Goal: Task Accomplishment & Management: Use online tool/utility

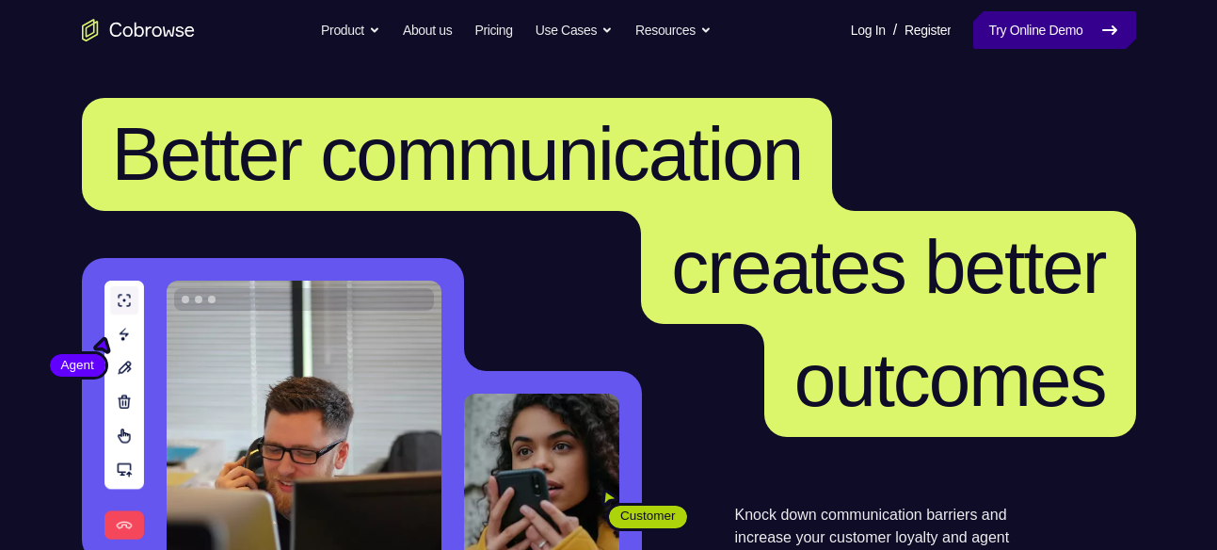
click at [1018, 36] on link "Try Online Demo" at bounding box center [1055, 30] width 162 height 38
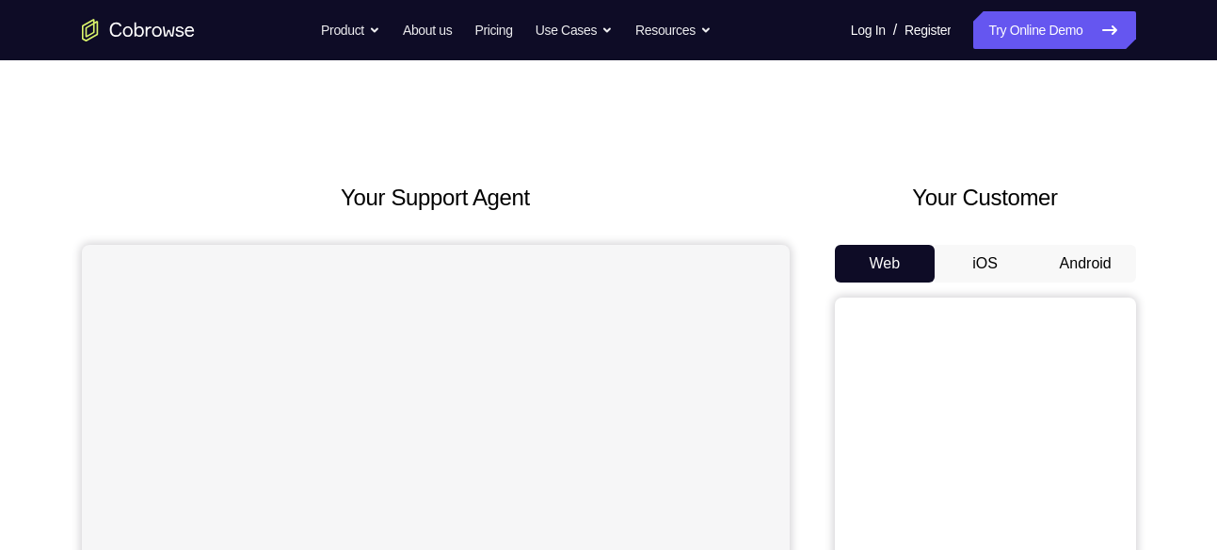
click at [1095, 255] on button "Android" at bounding box center [1086, 264] width 101 height 38
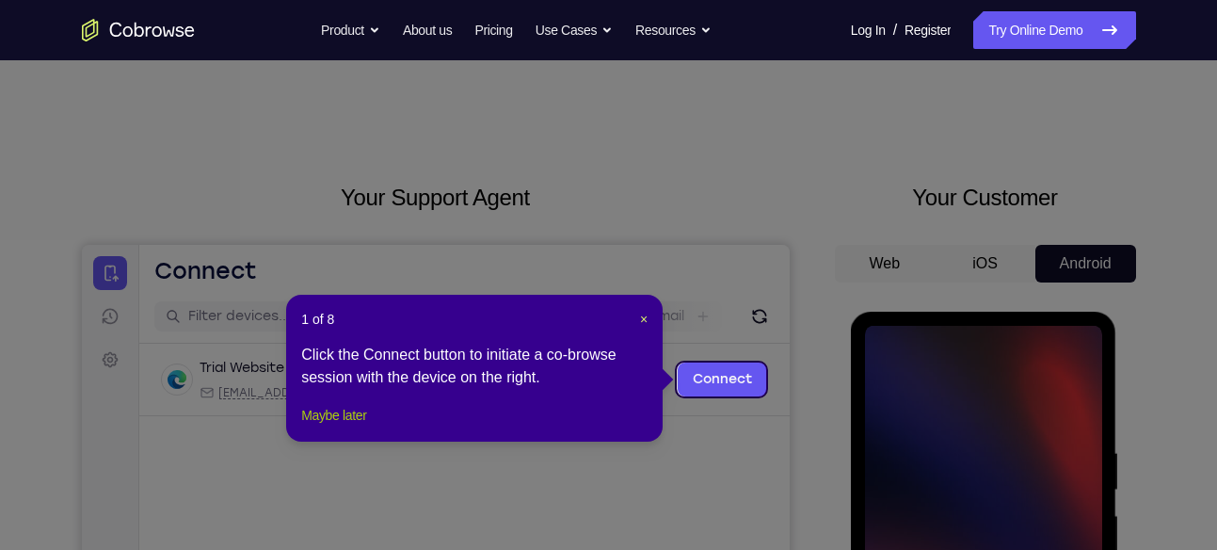
click at [365, 426] on button "Maybe later" at bounding box center [333, 415] width 65 height 23
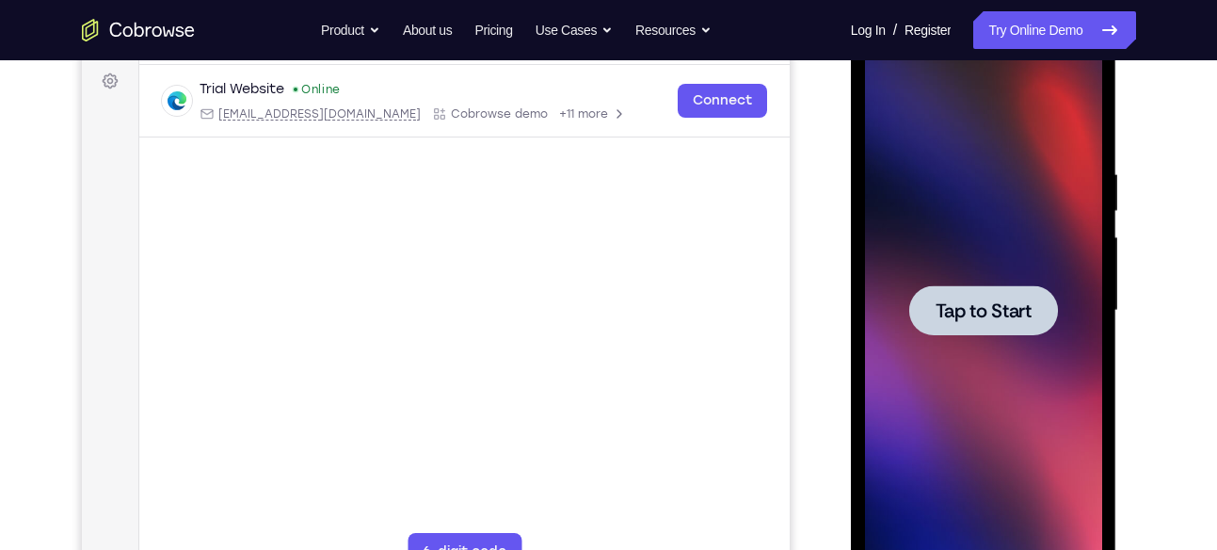
scroll to position [280, 0]
click at [1037, 332] on div at bounding box center [984, 309] width 149 height 50
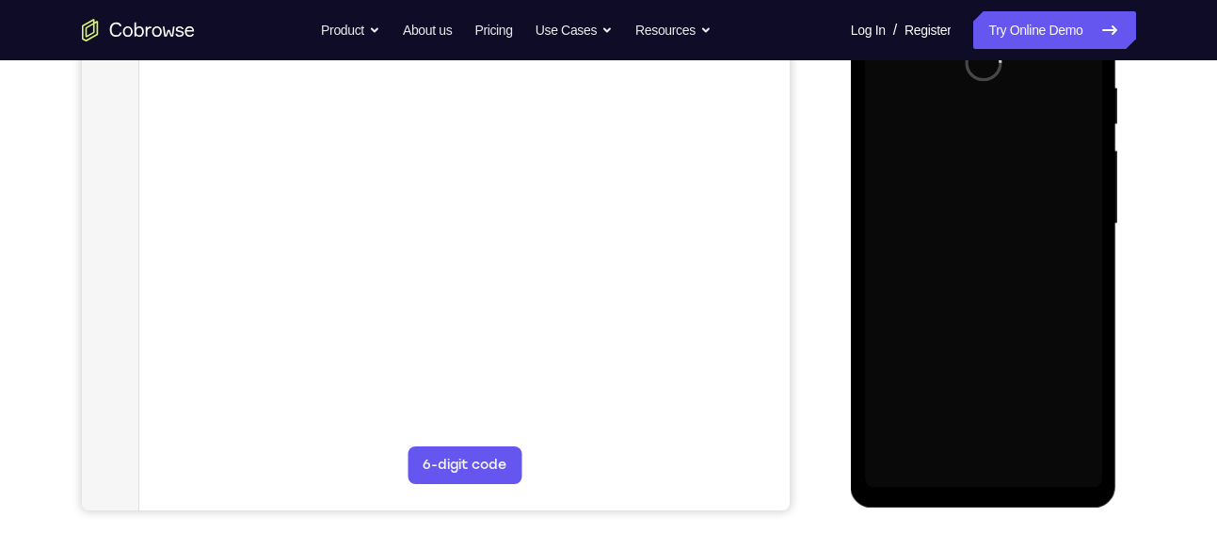
scroll to position [367, 0]
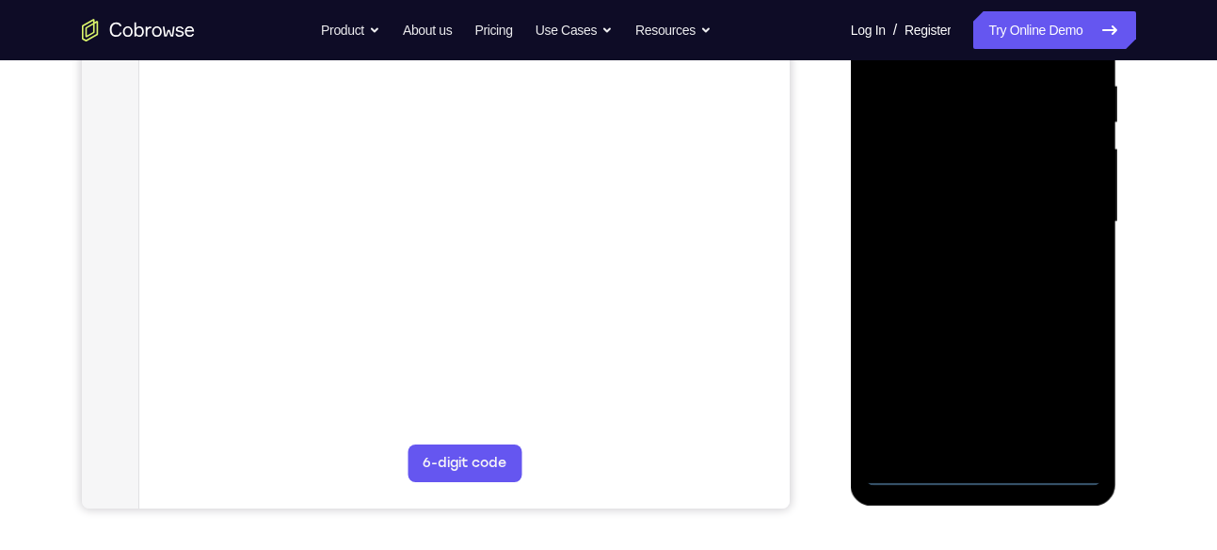
click at [986, 472] on div at bounding box center [983, 222] width 237 height 527
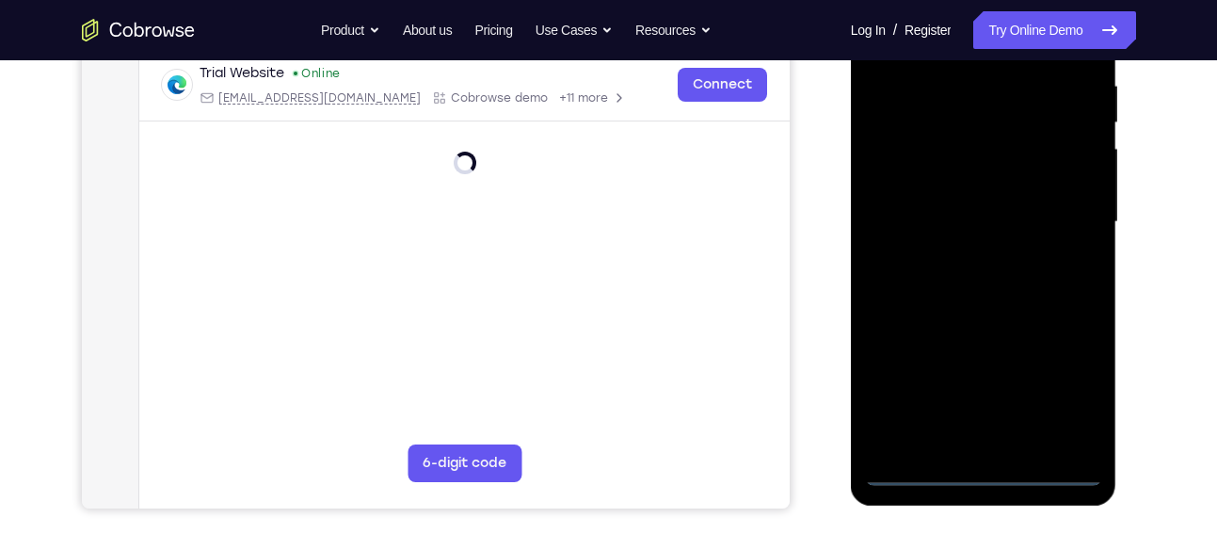
click at [1072, 374] on div at bounding box center [983, 222] width 237 height 527
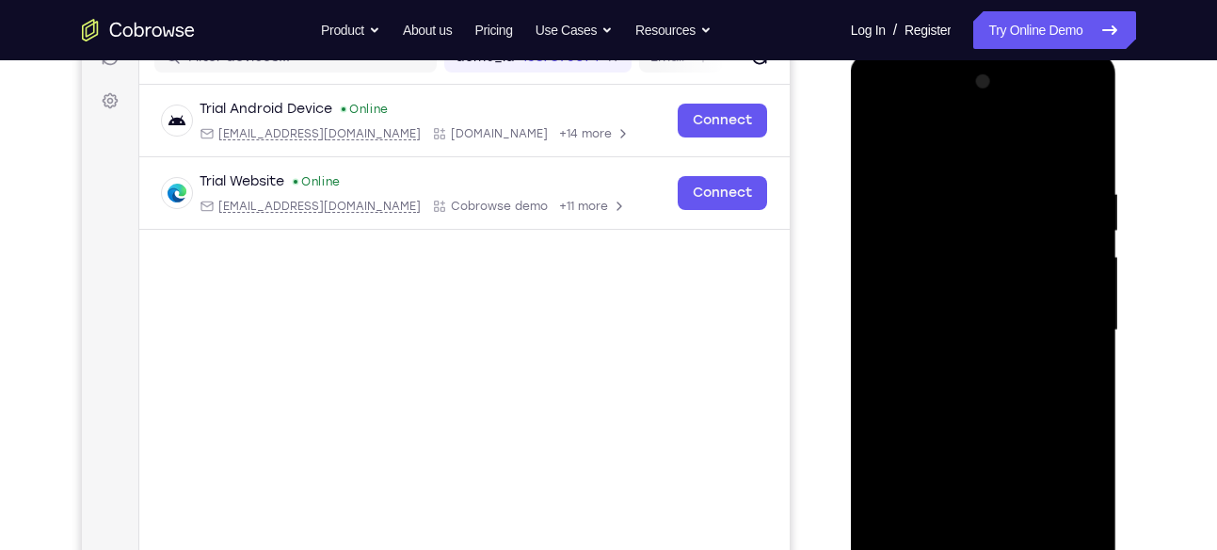
scroll to position [258, 0]
click at [985, 152] on div at bounding box center [983, 331] width 237 height 527
click at [1066, 330] on div at bounding box center [983, 331] width 237 height 527
click at [975, 363] on div at bounding box center [983, 331] width 237 height 527
click at [966, 413] on div at bounding box center [983, 331] width 237 height 527
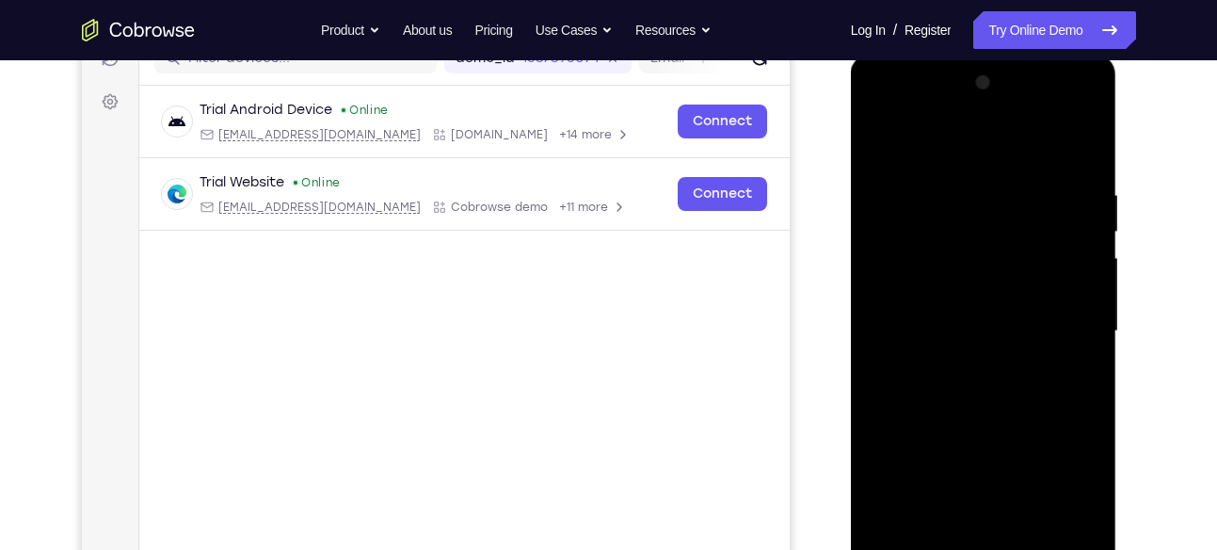
click at [962, 420] on div at bounding box center [983, 331] width 237 height 527
click at [976, 245] on div at bounding box center [983, 331] width 237 height 527
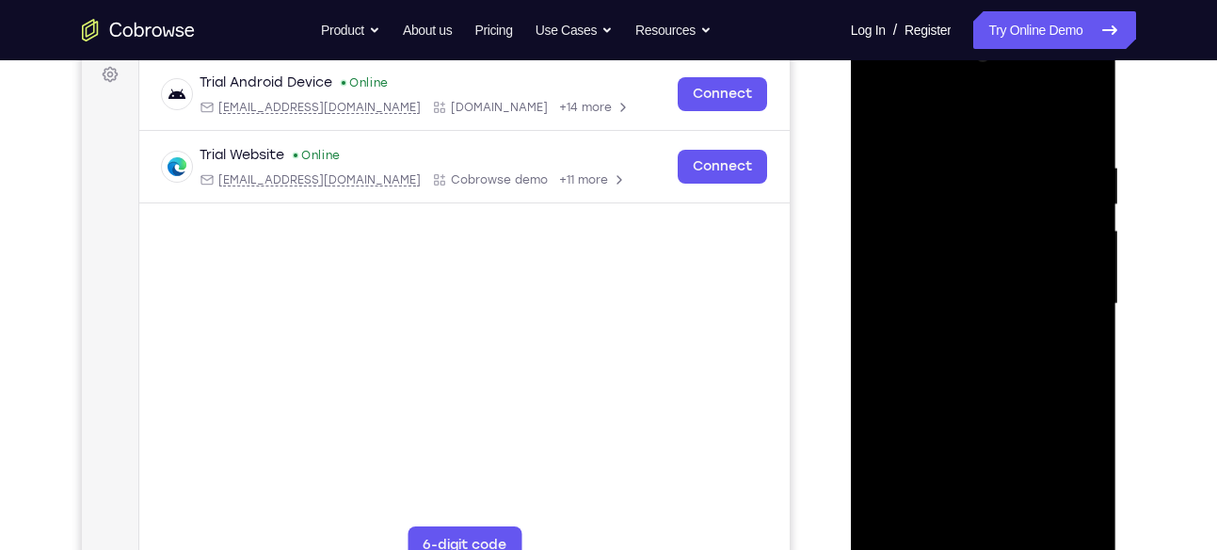
scroll to position [291, 0]
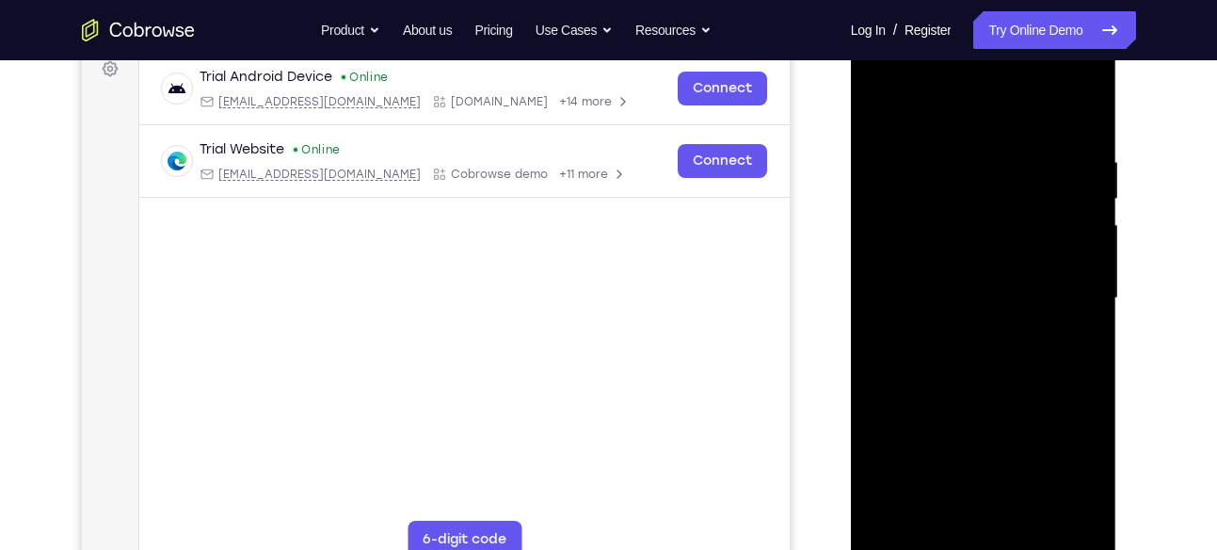
click at [1050, 313] on div at bounding box center [983, 298] width 237 height 527
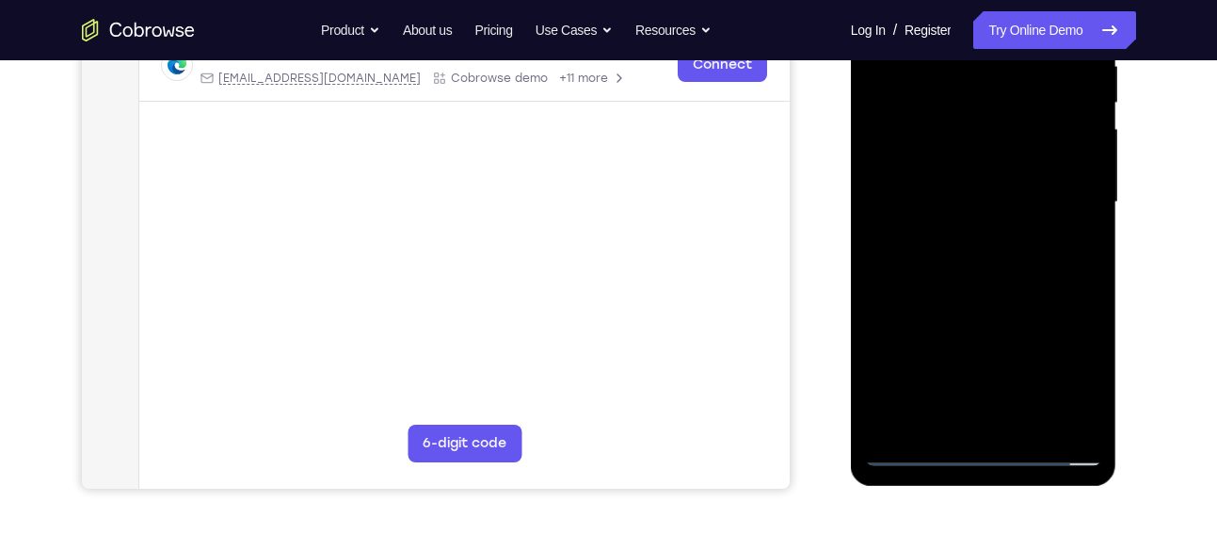
scroll to position [392, 0]
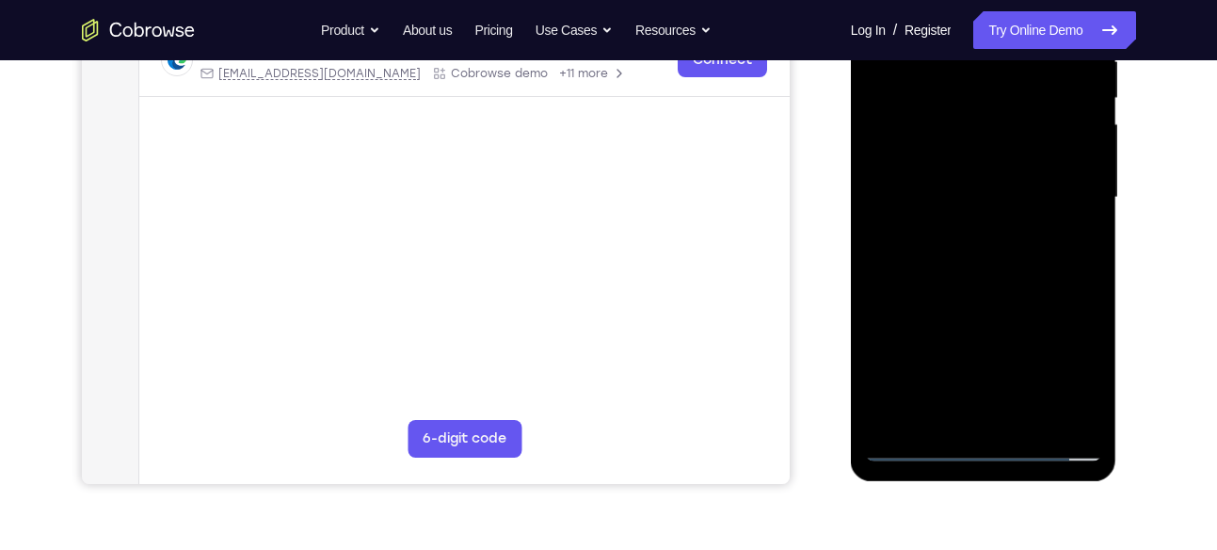
click at [1039, 419] on div at bounding box center [983, 197] width 237 height 527
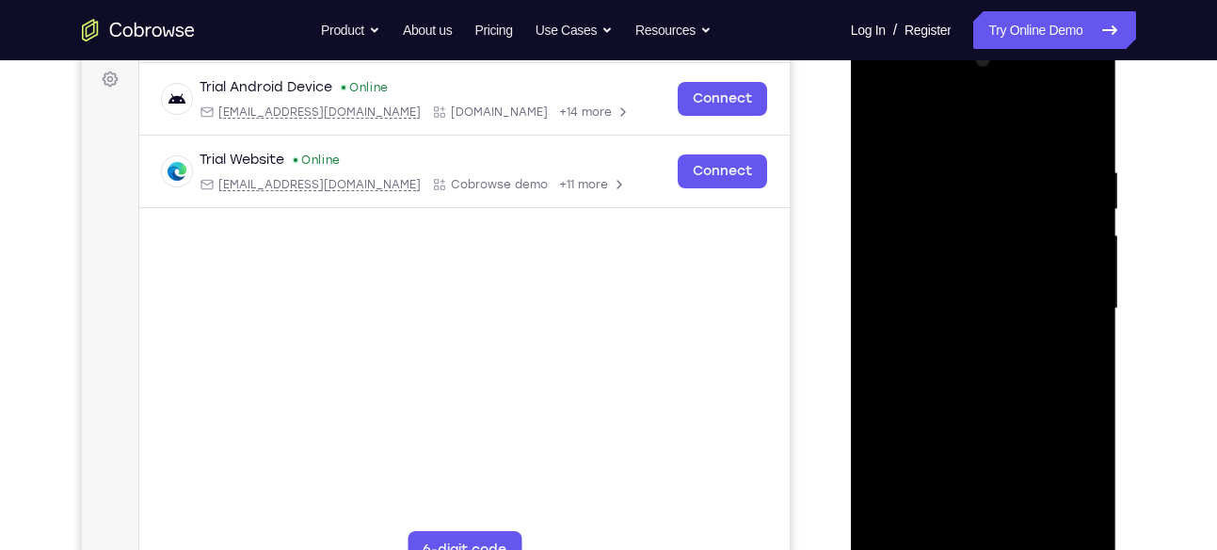
scroll to position [279, 0]
click at [977, 235] on div at bounding box center [983, 310] width 237 height 527
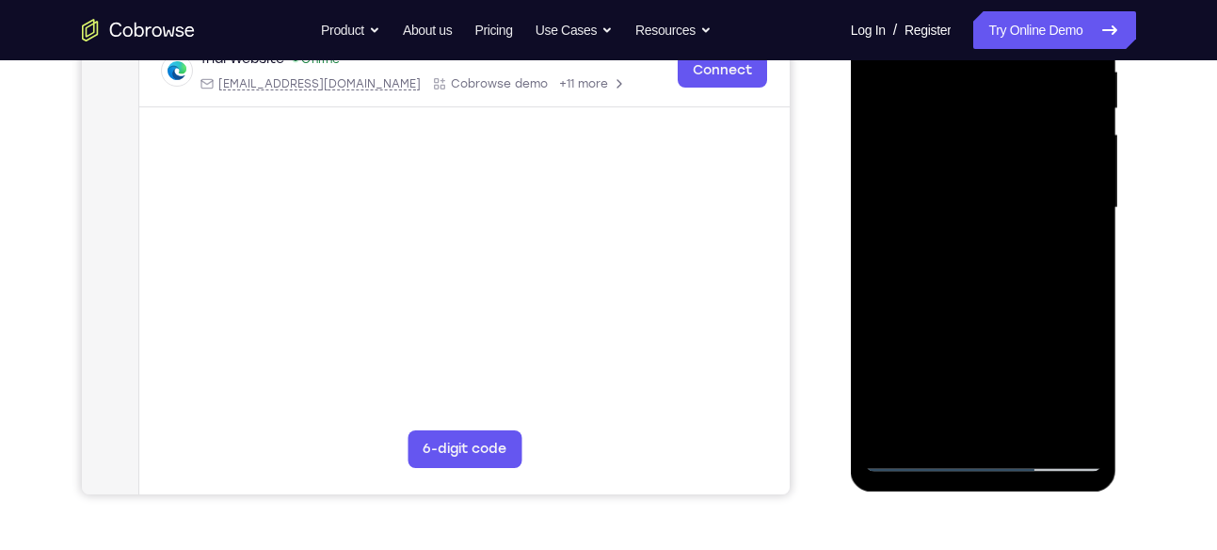
scroll to position [383, 0]
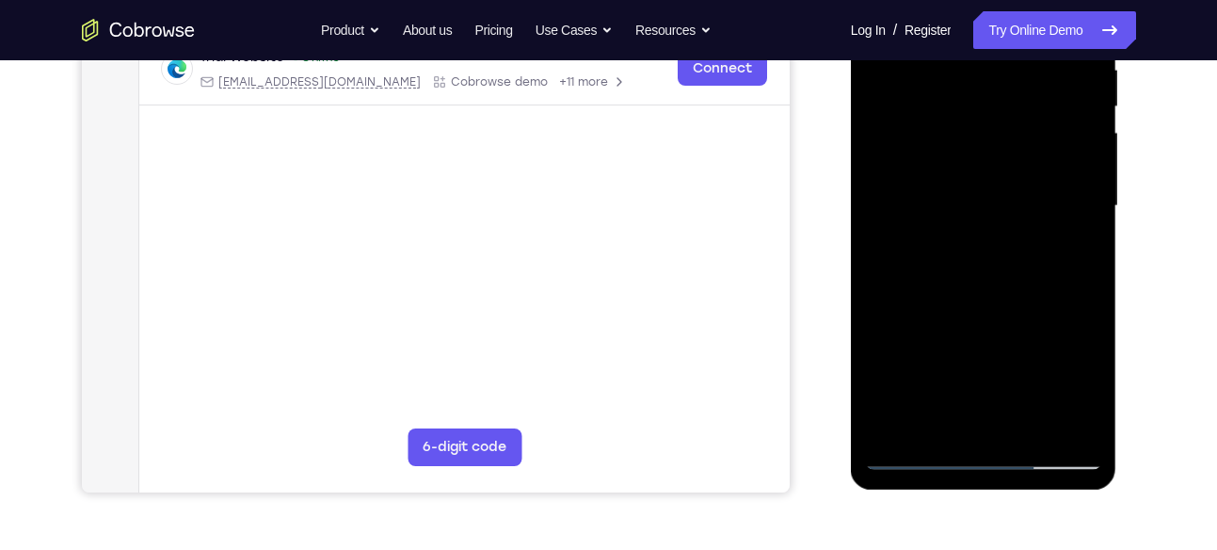
click at [988, 287] on div at bounding box center [983, 206] width 237 height 527
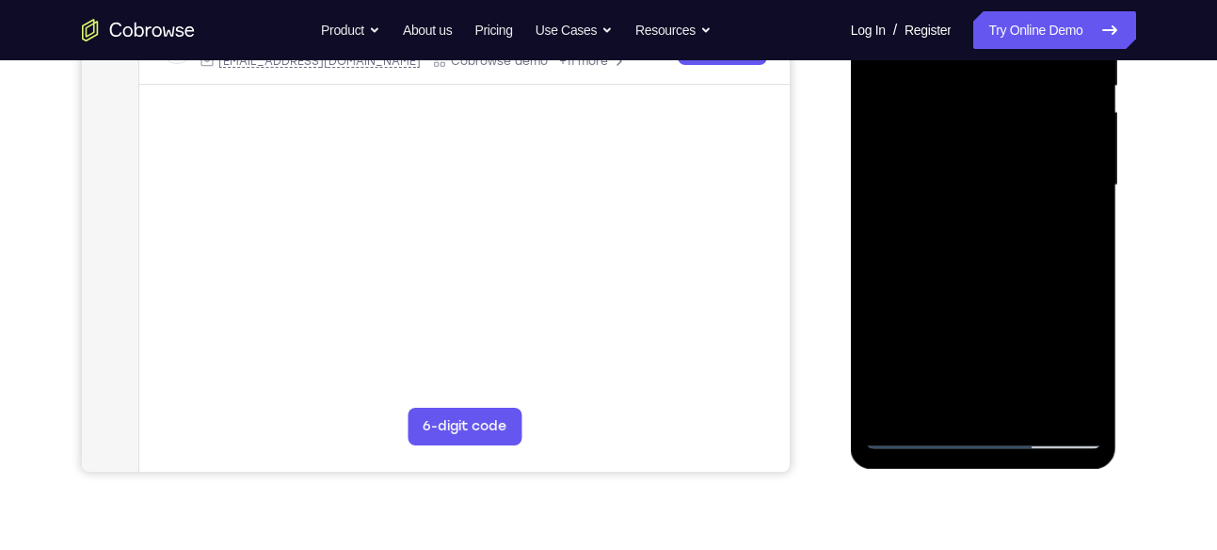
scroll to position [405, 0]
drag, startPoint x: 1005, startPoint y: 275, endPoint x: 1014, endPoint y: 187, distance: 88.1
click at [1014, 187] on div at bounding box center [983, 184] width 237 height 527
click at [1095, 384] on div at bounding box center [983, 184] width 237 height 527
drag, startPoint x: 996, startPoint y: 228, endPoint x: 992, endPoint y: 350, distance: 122.5
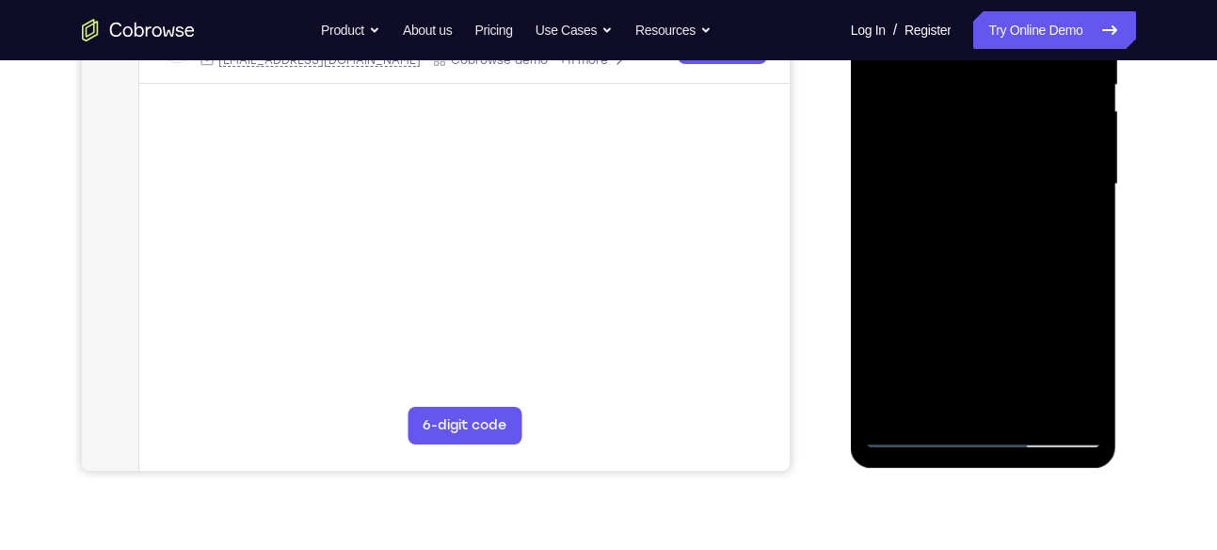
click at [992, 350] on div at bounding box center [983, 184] width 237 height 527
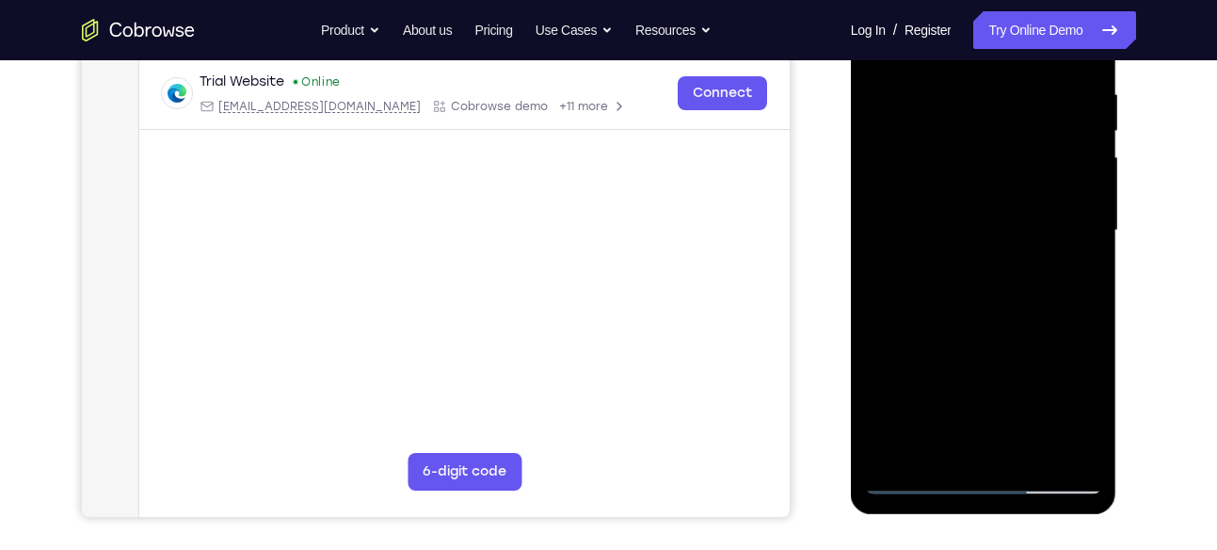
scroll to position [354, 0]
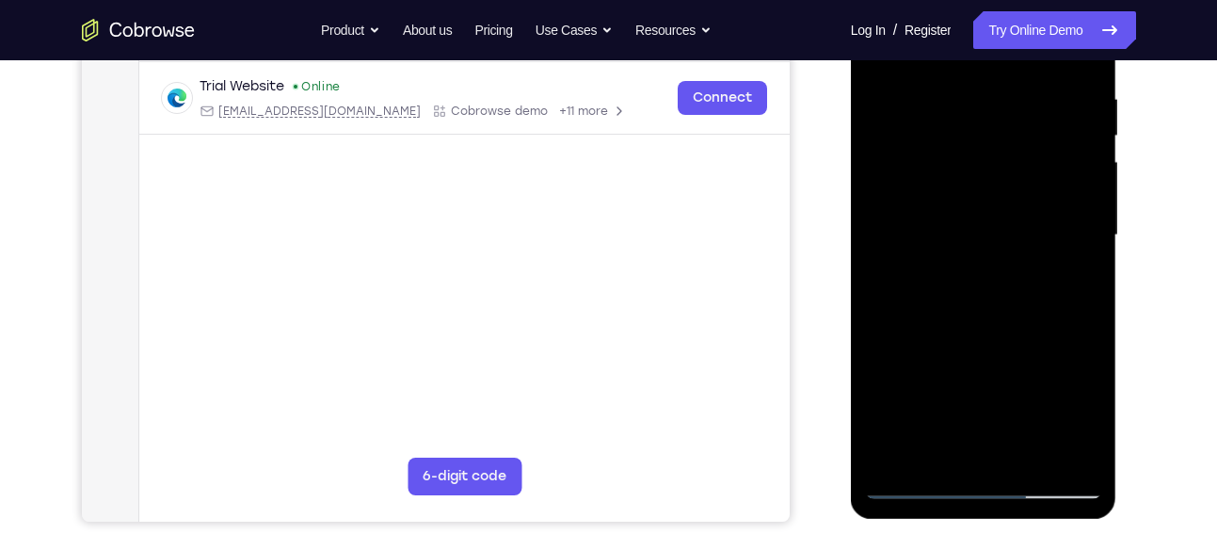
click at [1089, 322] on div at bounding box center [983, 235] width 237 height 527
drag, startPoint x: 1039, startPoint y: 363, endPoint x: 1059, endPoint y: 28, distance: 334.9
click at [1059, 28] on div at bounding box center [983, 235] width 237 height 527
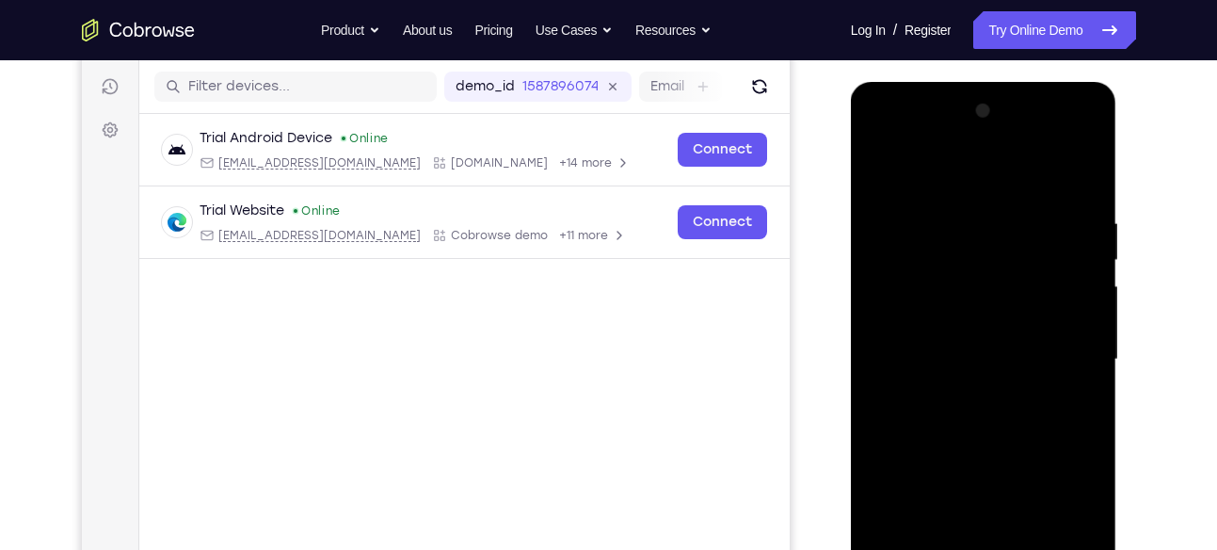
click at [1090, 165] on div at bounding box center [983, 359] width 237 height 527
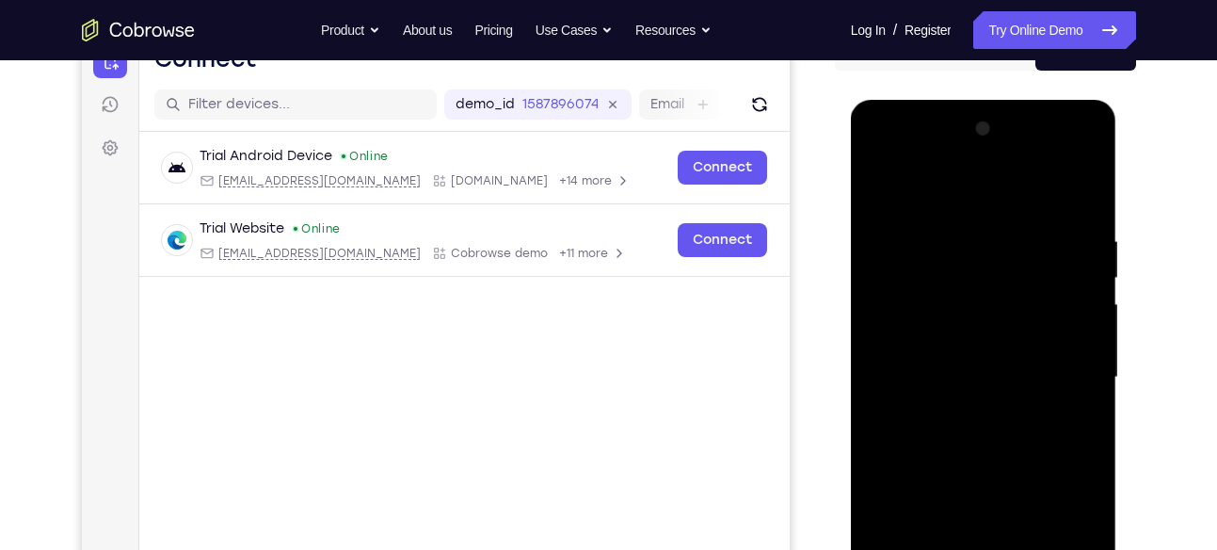
scroll to position [202, 0]
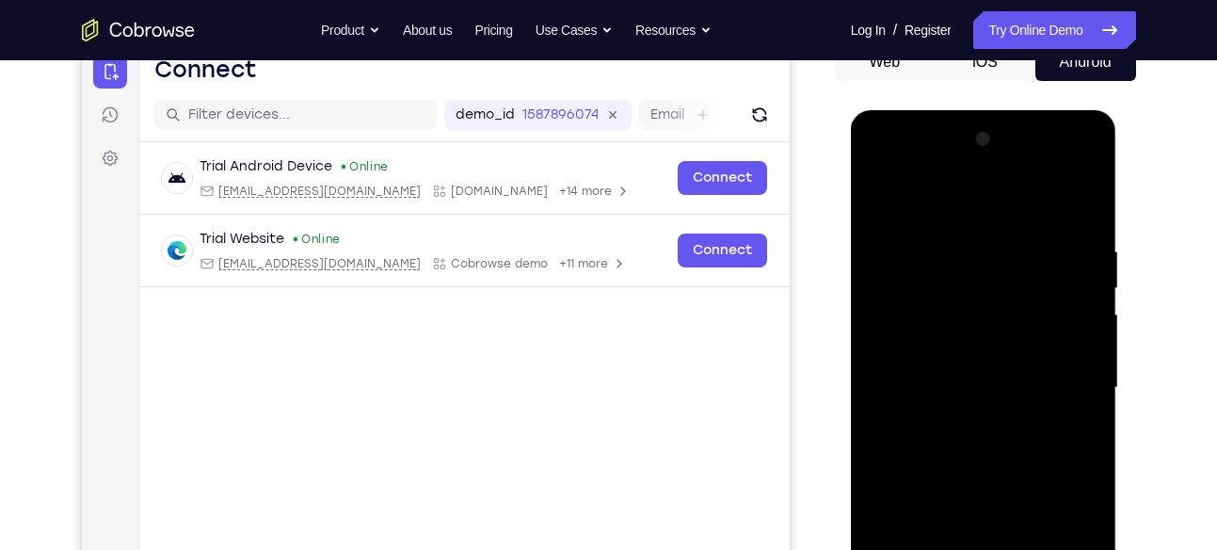
drag, startPoint x: 976, startPoint y: 289, endPoint x: 971, endPoint y: 391, distance: 101.8
click at [971, 391] on div at bounding box center [983, 387] width 237 height 527
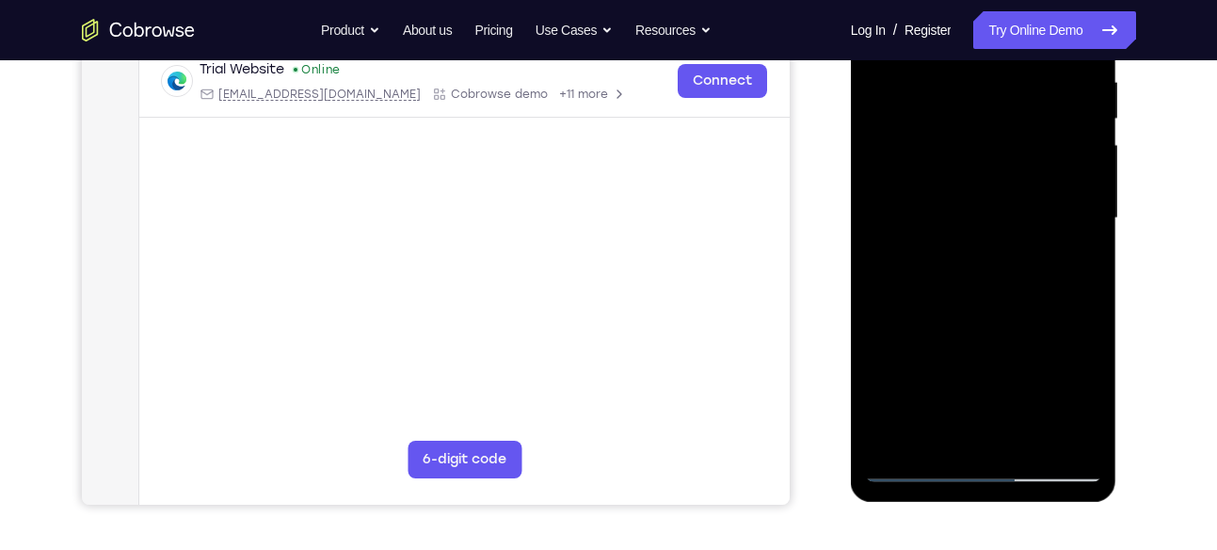
scroll to position [372, 0]
click at [1033, 438] on div at bounding box center [983, 217] width 237 height 527
click at [978, 320] on div at bounding box center [983, 217] width 237 height 527
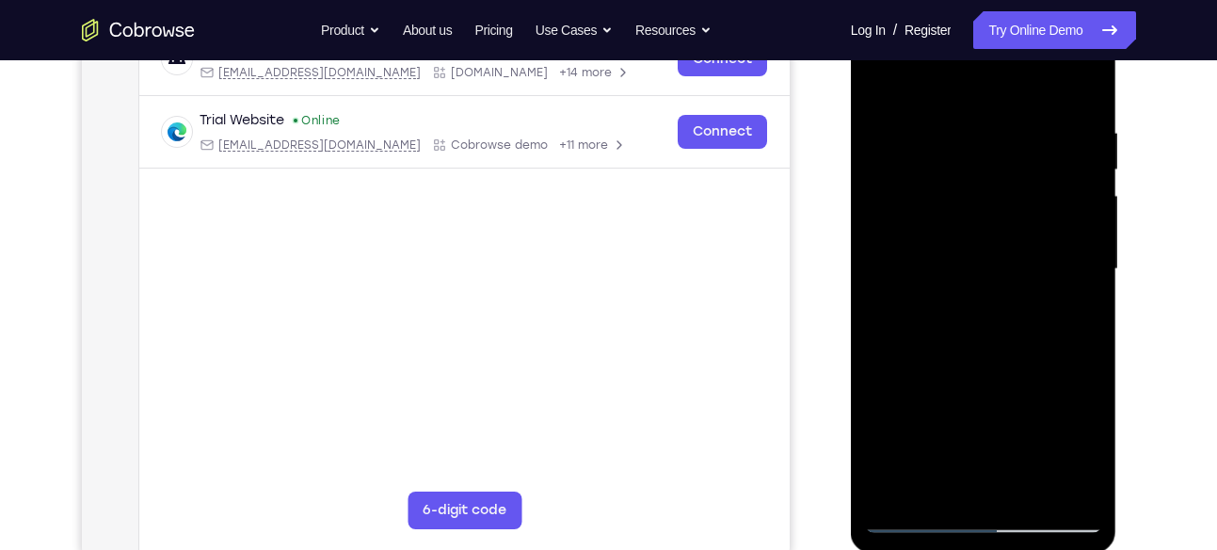
scroll to position [302, 0]
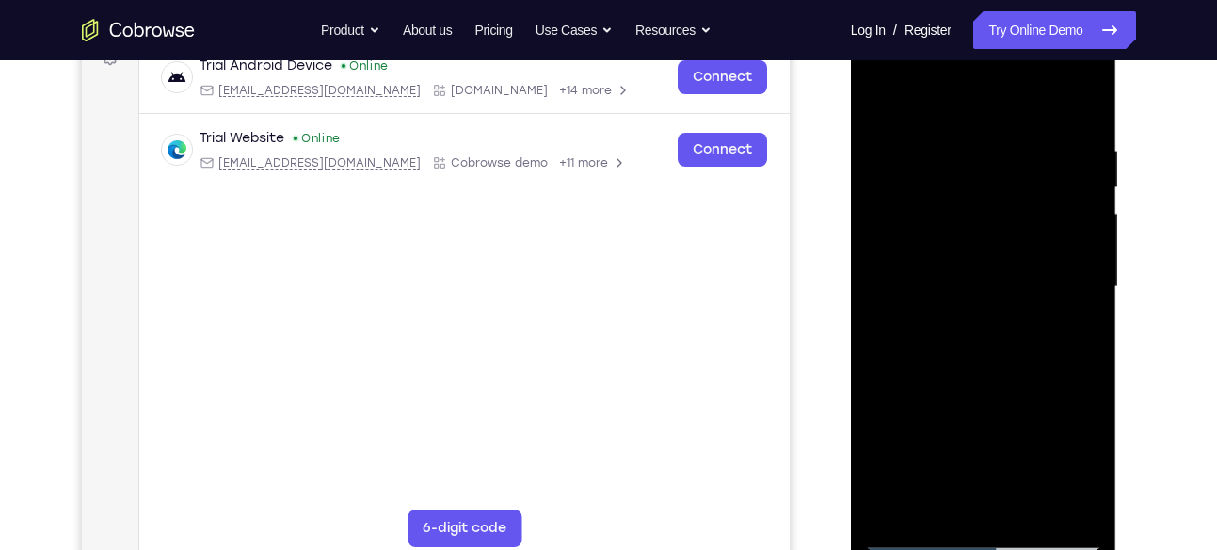
click at [887, 90] on div at bounding box center [983, 287] width 237 height 527
click at [960, 137] on div at bounding box center [983, 287] width 237 height 527
click at [1086, 105] on div at bounding box center [983, 287] width 237 height 527
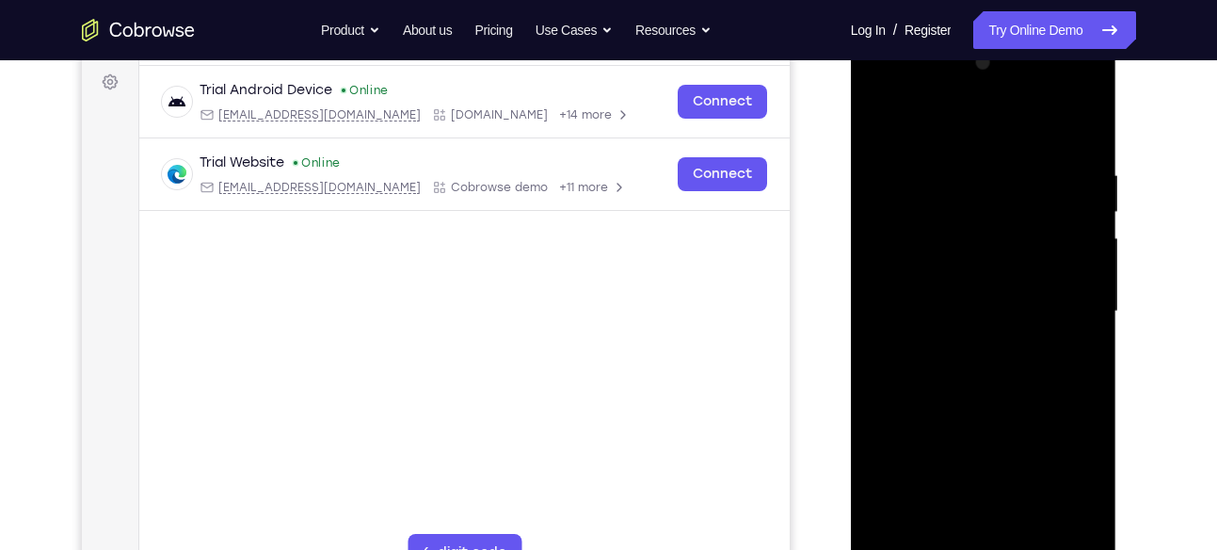
click at [1081, 95] on div at bounding box center [983, 311] width 237 height 527
click at [1013, 214] on div at bounding box center [983, 311] width 237 height 527
click at [1085, 91] on div at bounding box center [983, 311] width 237 height 527
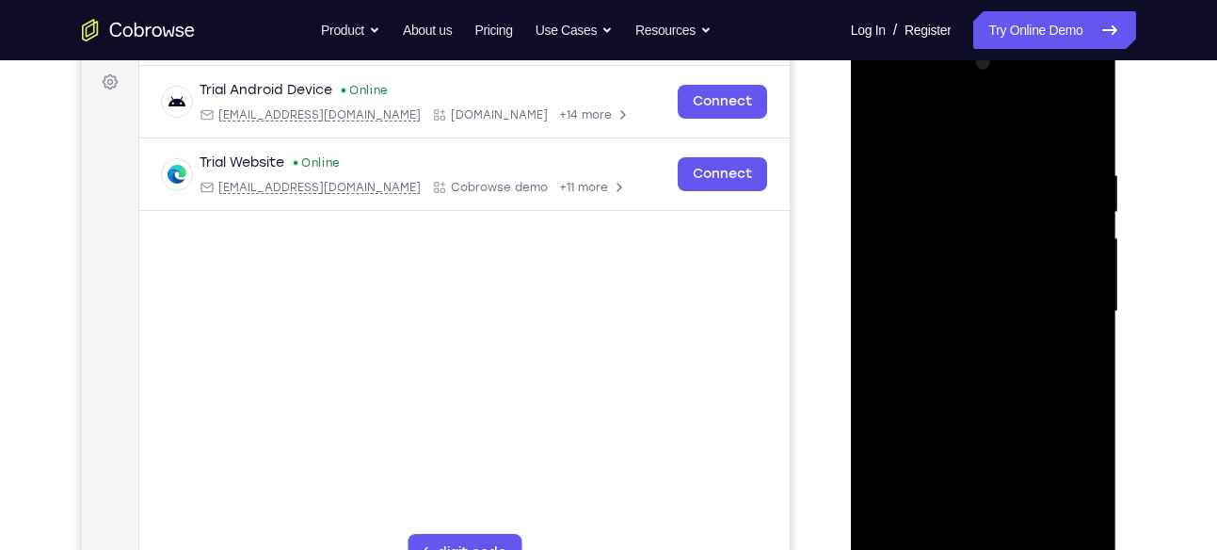
click at [1076, 87] on div at bounding box center [983, 311] width 237 height 527
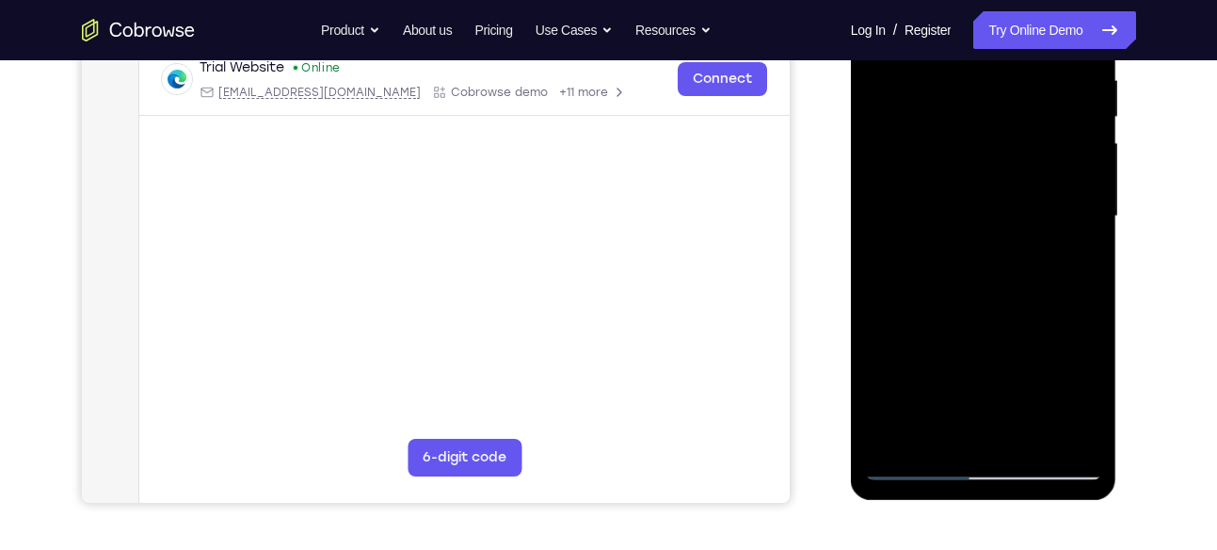
scroll to position [374, 0]
click at [1086, 296] on div at bounding box center [983, 215] width 237 height 527
click at [1085, 295] on div at bounding box center [983, 215] width 237 height 527
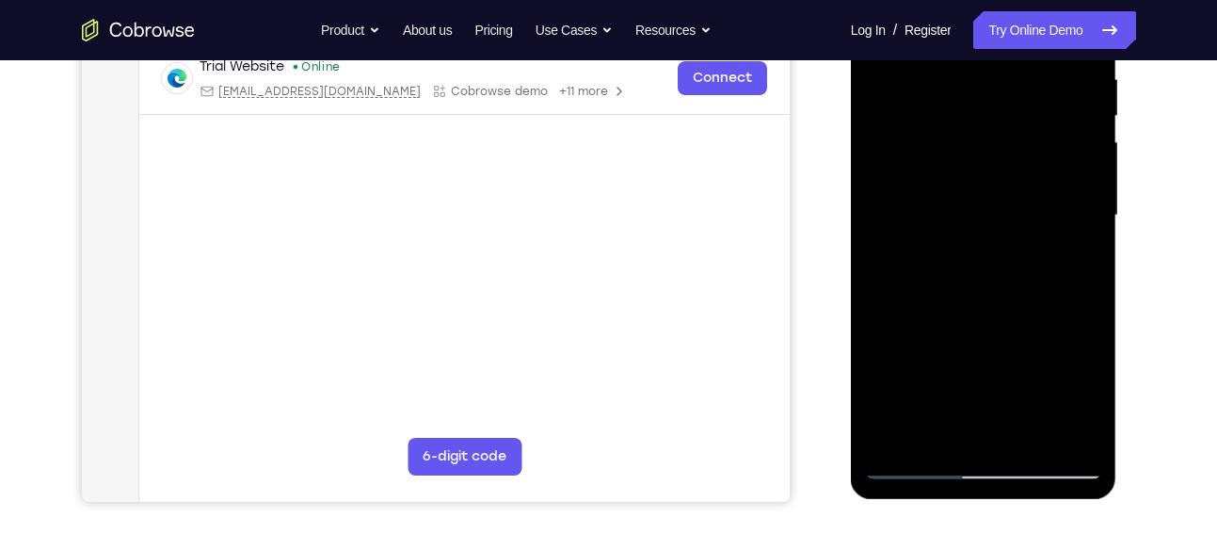
click at [1085, 295] on div at bounding box center [983, 215] width 237 height 527
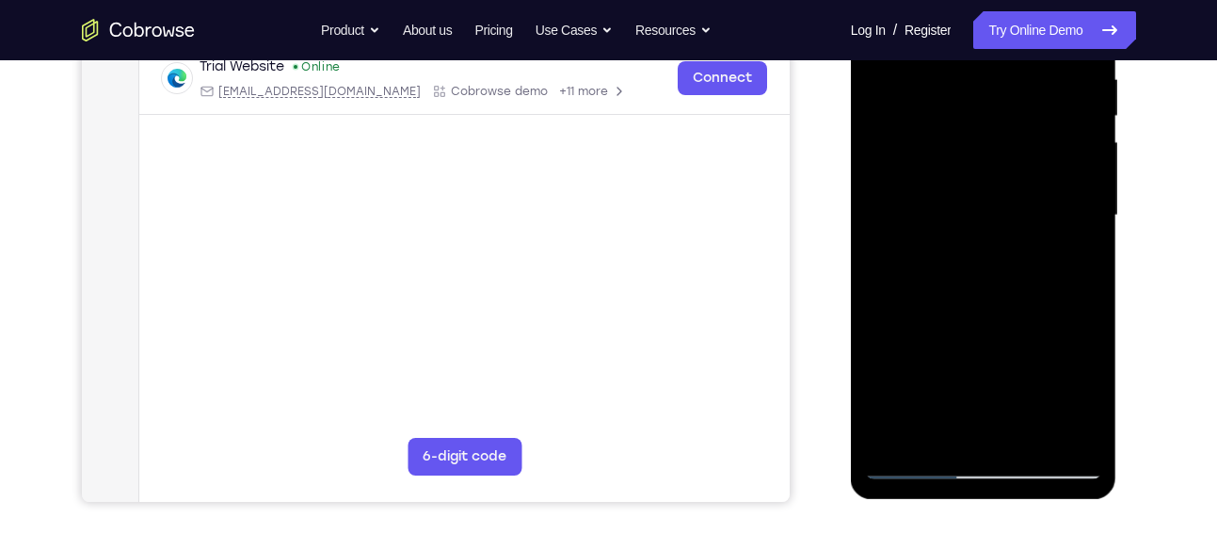
click at [1085, 295] on div at bounding box center [983, 215] width 237 height 527
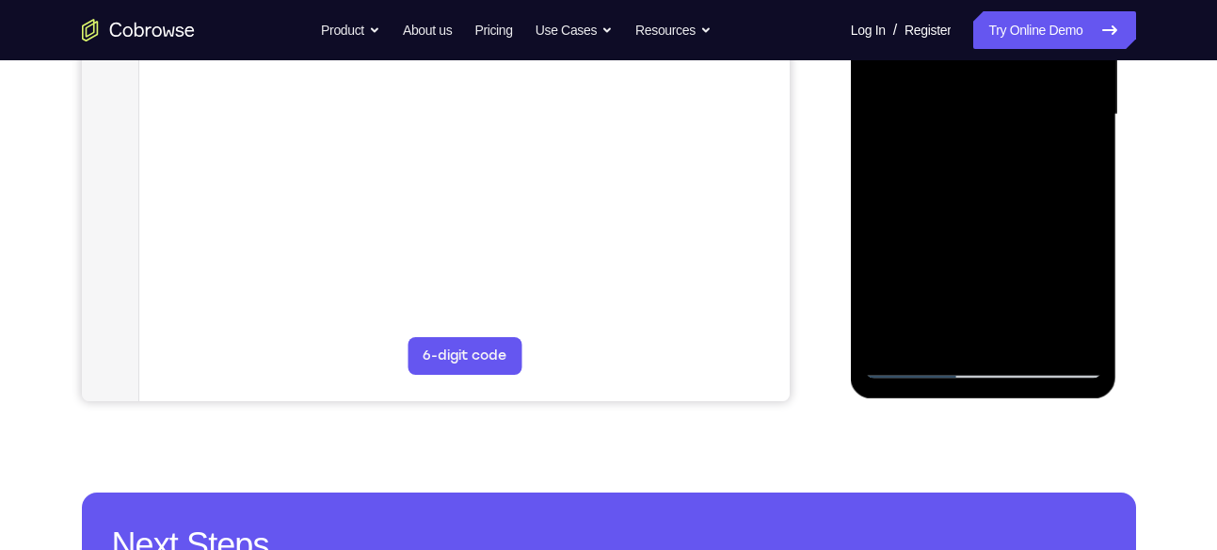
scroll to position [480, 0]
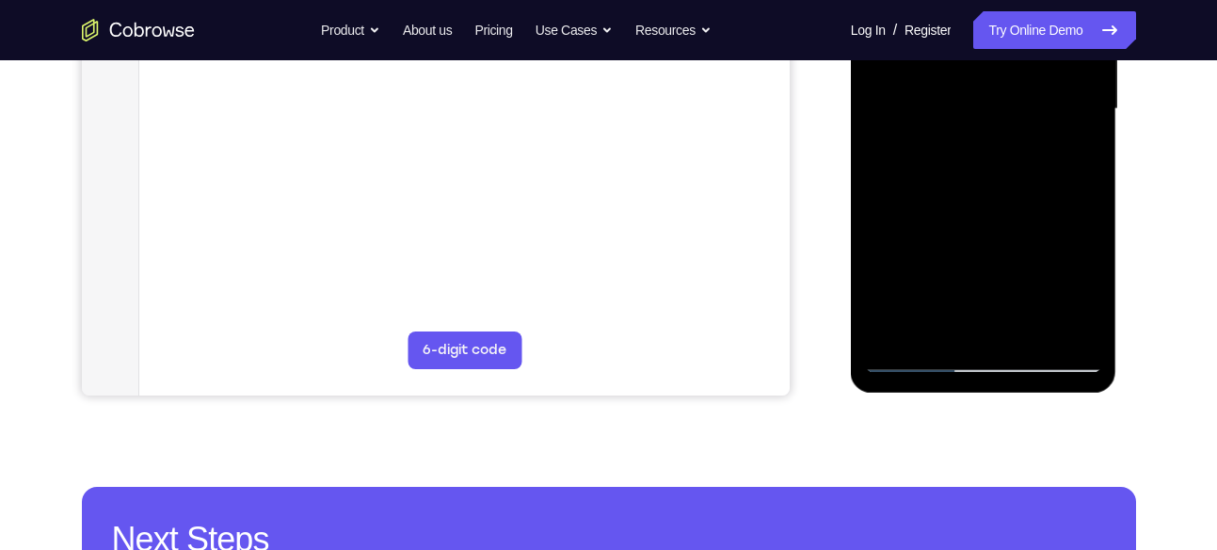
click at [994, 315] on div at bounding box center [983, 109] width 237 height 527
click at [981, 323] on div at bounding box center [983, 109] width 237 height 527
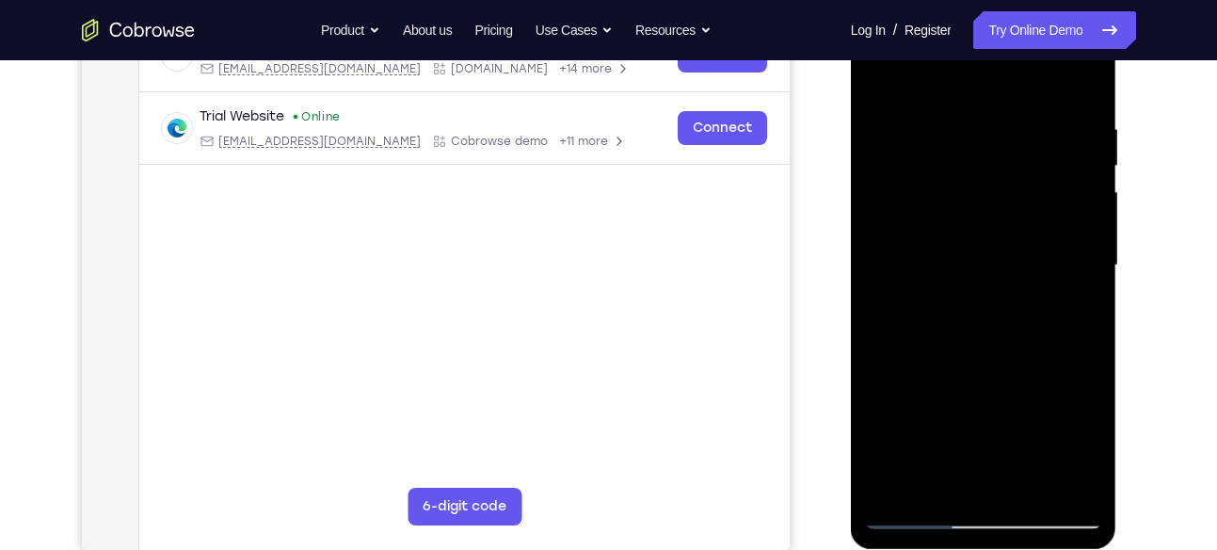
scroll to position [323, 0]
drag, startPoint x: 987, startPoint y: 282, endPoint x: 1008, endPoint y: 28, distance: 255.1
click at [1008, 28] on div at bounding box center [983, 266] width 237 height 527
drag, startPoint x: 1014, startPoint y: 283, endPoint x: 1012, endPoint y: 28, distance: 255.2
click at [1012, 28] on div at bounding box center [983, 266] width 237 height 527
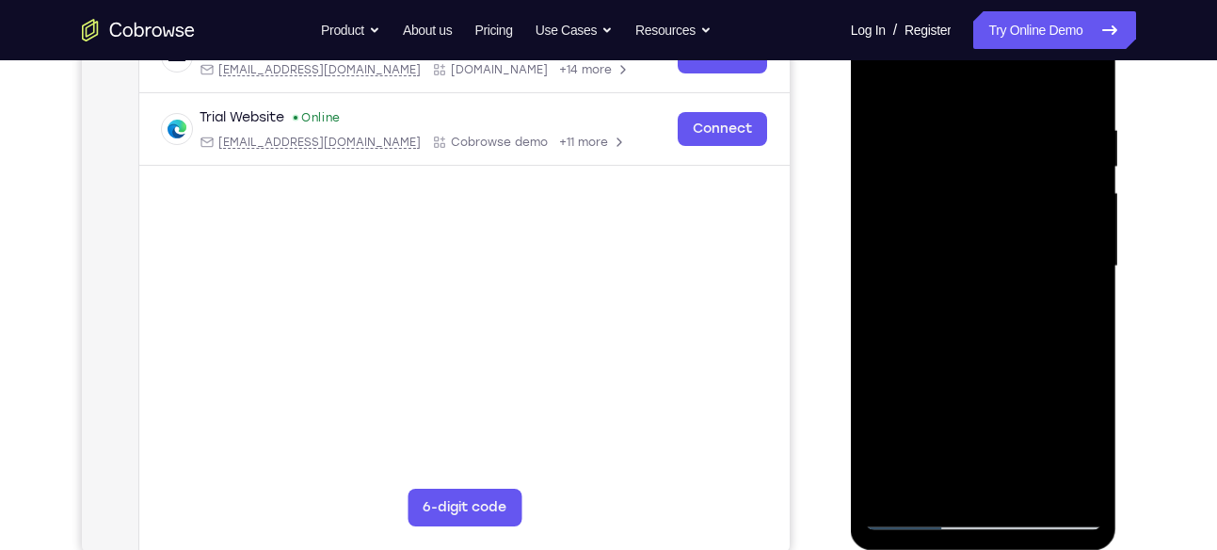
drag, startPoint x: 1000, startPoint y: 265, endPoint x: 995, endPoint y: 28, distance: 236.4
click at [995, 28] on div at bounding box center [983, 266] width 237 height 527
click at [1089, 387] on div at bounding box center [983, 266] width 237 height 527
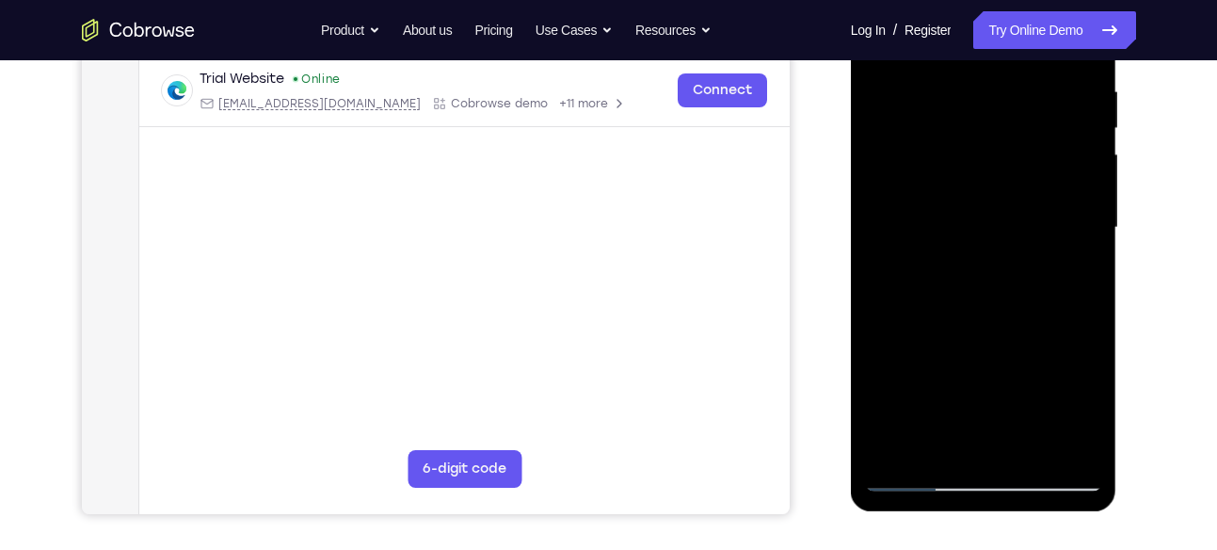
scroll to position [356, 0]
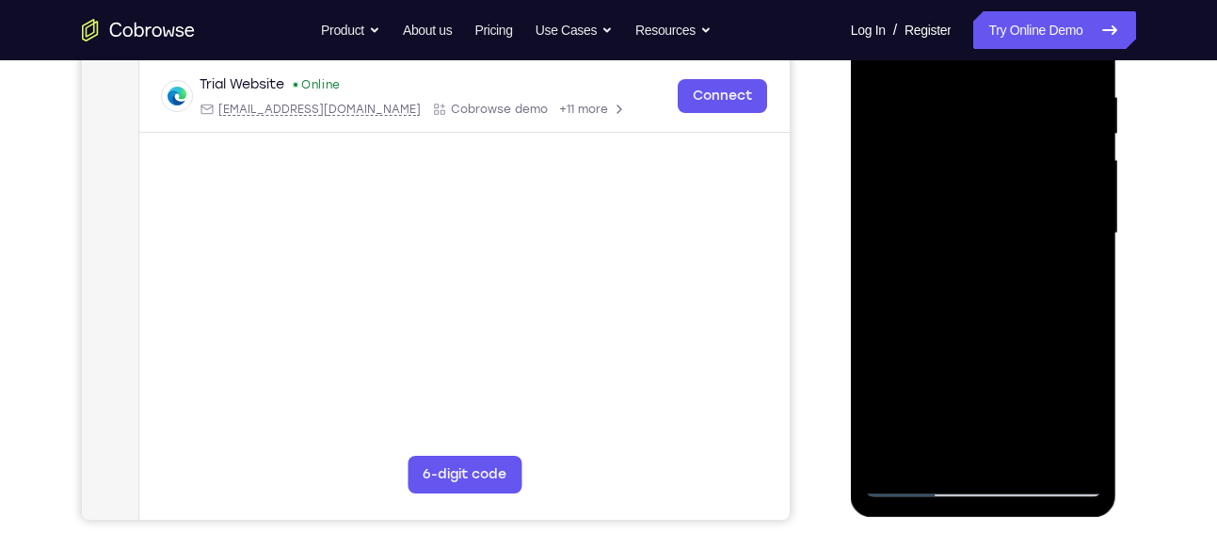
click at [913, 128] on div at bounding box center [983, 233] width 237 height 527
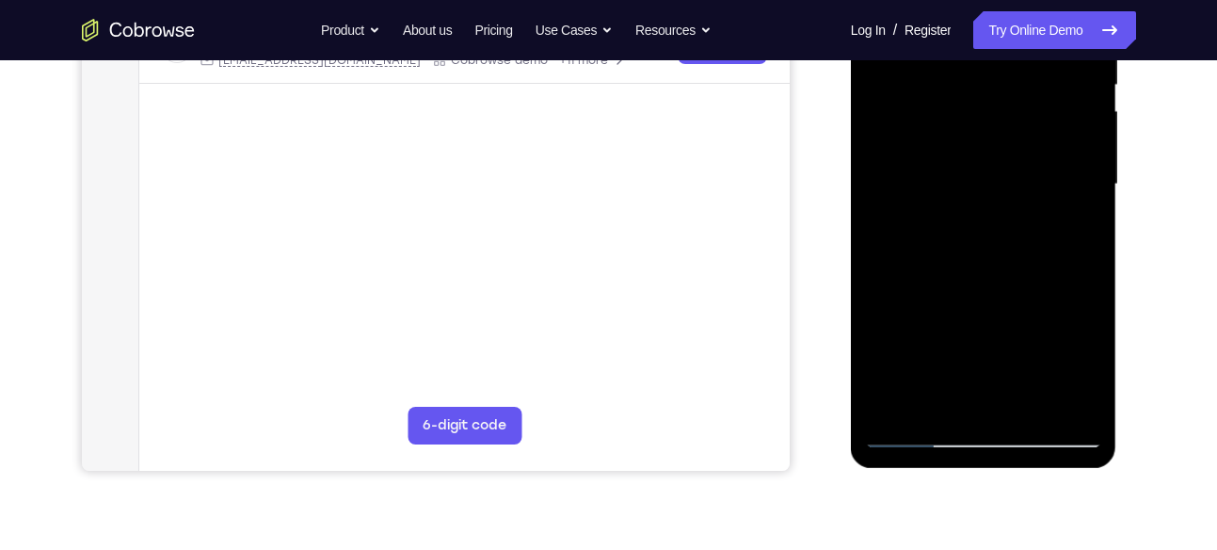
scroll to position [411, 0]
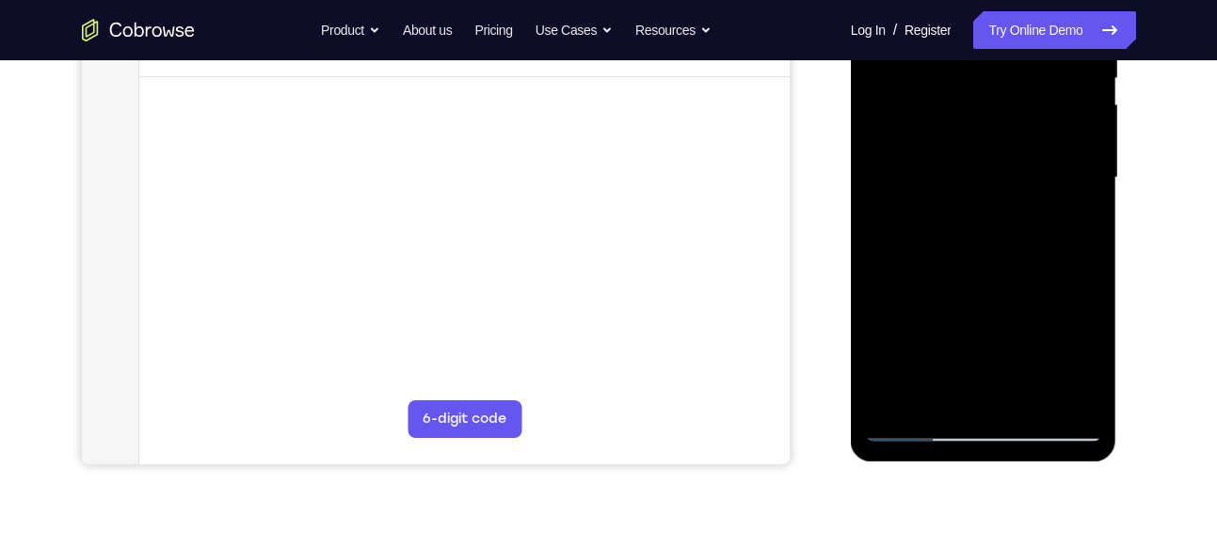
click at [992, 320] on div at bounding box center [983, 177] width 237 height 527
click at [1002, 392] on div at bounding box center [983, 177] width 237 height 527
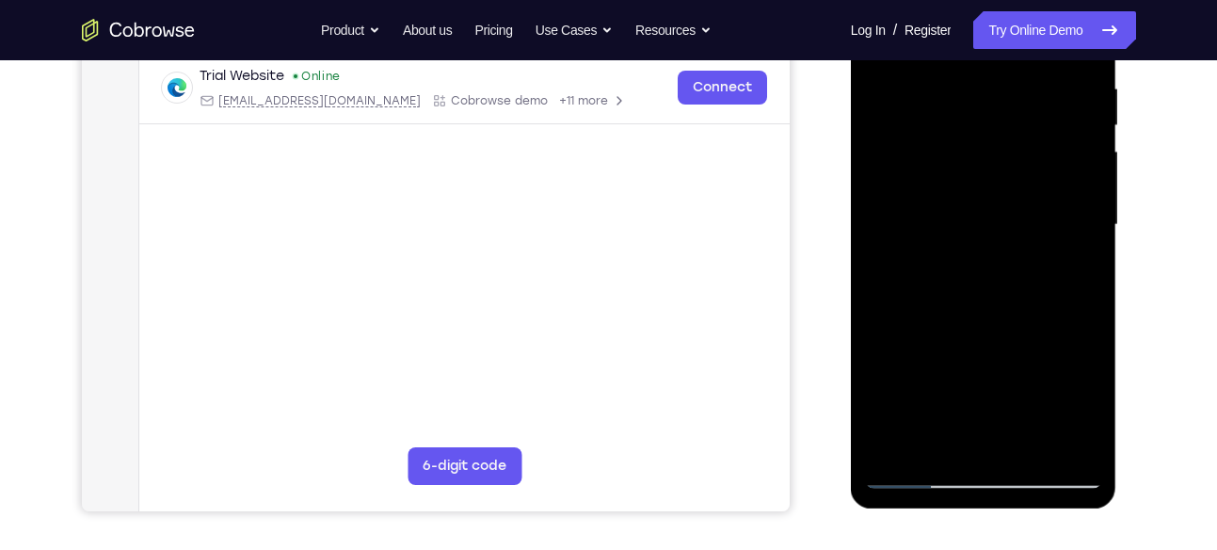
scroll to position [362, 0]
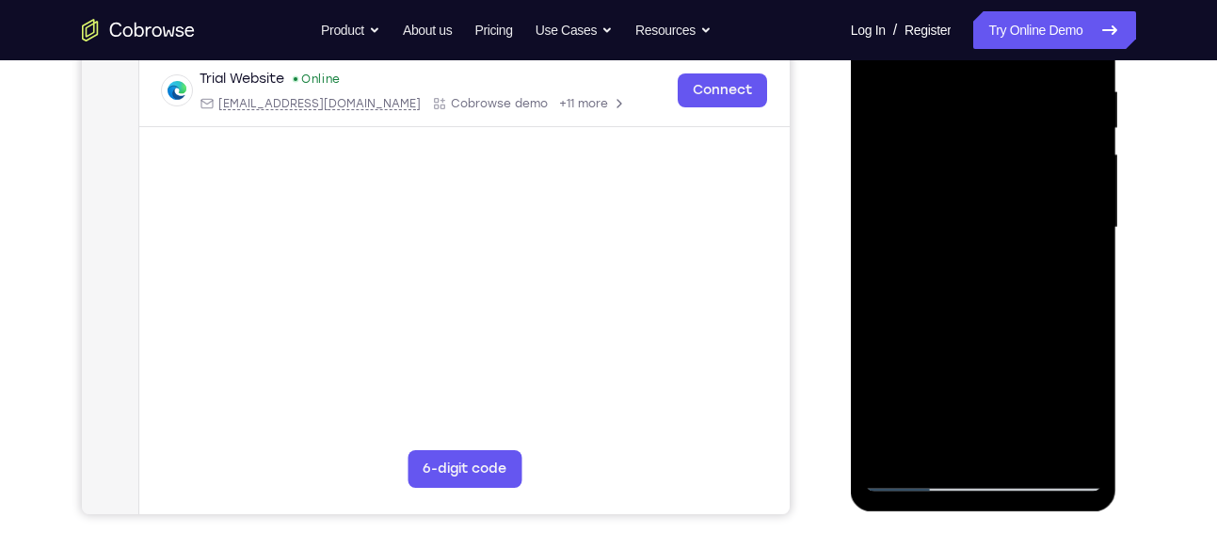
drag, startPoint x: 981, startPoint y: 291, endPoint x: 996, endPoint y: 28, distance: 263.1
click at [996, 28] on div at bounding box center [983, 227] width 237 height 527
drag, startPoint x: 1010, startPoint y: 316, endPoint x: 1007, endPoint y: 28, distance: 288.2
click at [1007, 28] on div at bounding box center [983, 227] width 237 height 527
drag, startPoint x: 1024, startPoint y: 221, endPoint x: 1017, endPoint y: 28, distance: 193.1
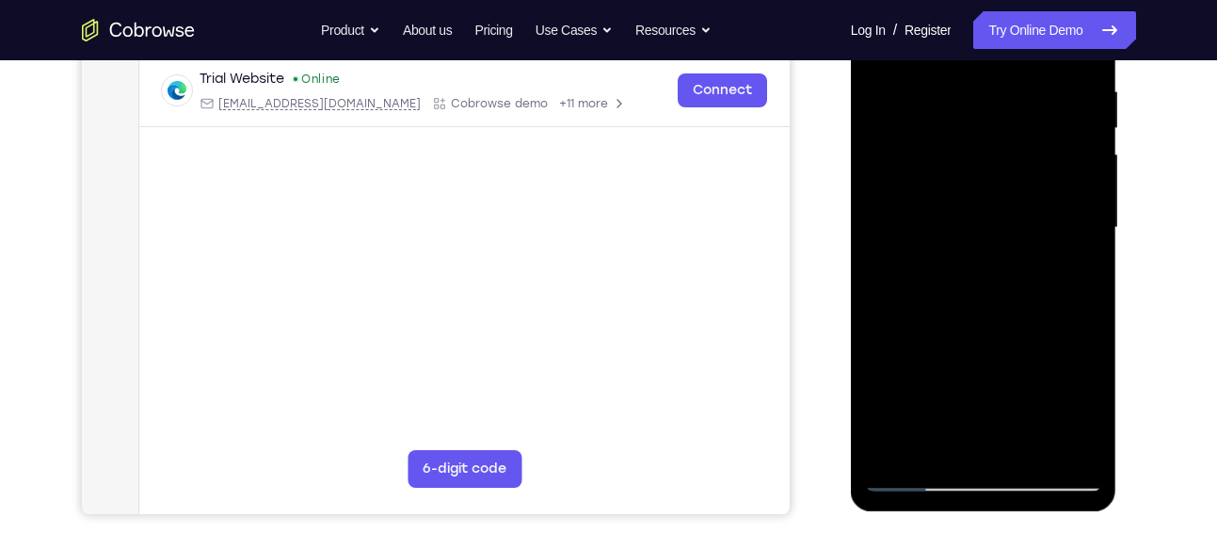
click at [1017, 28] on div at bounding box center [983, 227] width 237 height 527
drag, startPoint x: 994, startPoint y: 287, endPoint x: 987, endPoint y: 28, distance: 259.0
click at [987, 28] on div at bounding box center [983, 227] width 237 height 527
drag, startPoint x: 1013, startPoint y: 352, endPoint x: 991, endPoint y: 28, distance: 324.7
click at [991, 28] on div at bounding box center [983, 227] width 237 height 527
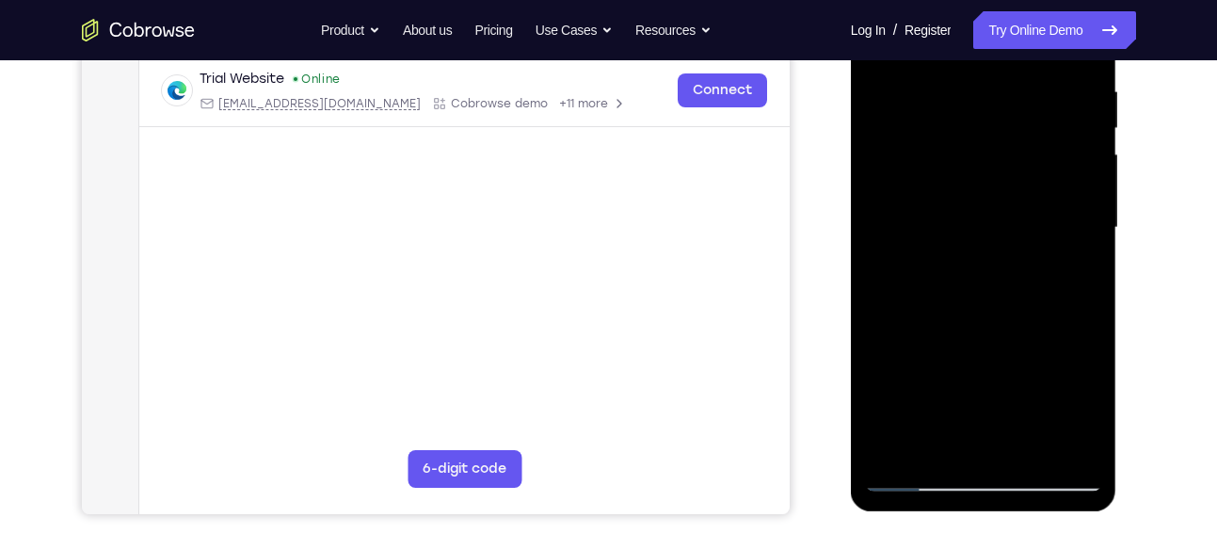
drag, startPoint x: 1017, startPoint y: 338, endPoint x: 989, endPoint y: 28, distance: 311.1
click at [989, 28] on div at bounding box center [983, 227] width 237 height 527
click at [1086, 347] on div at bounding box center [983, 227] width 237 height 527
click at [912, 111] on div at bounding box center [983, 227] width 237 height 527
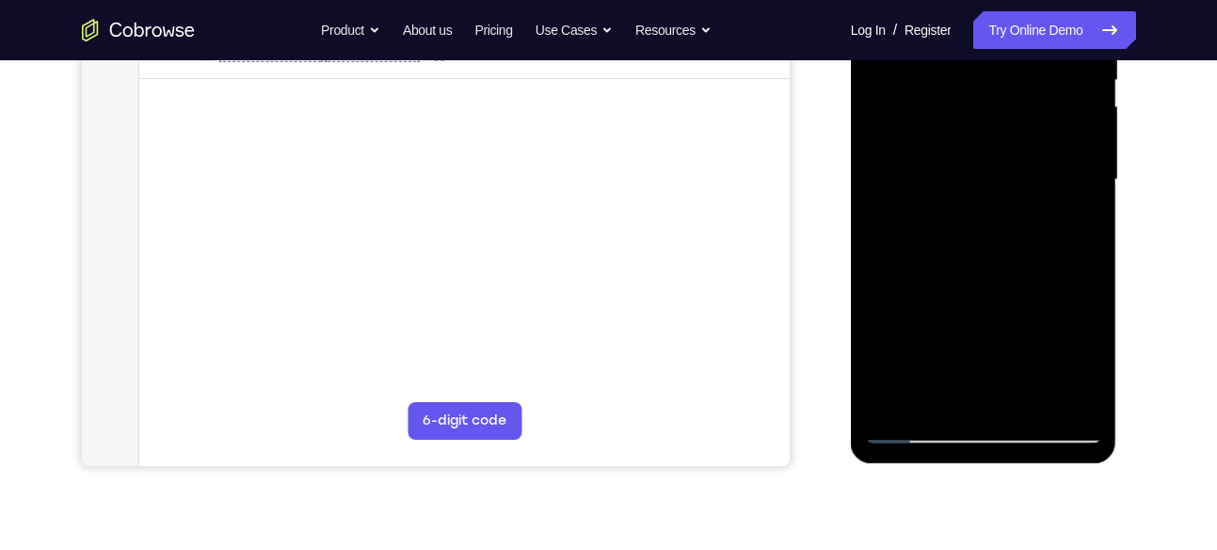
scroll to position [415, 0]
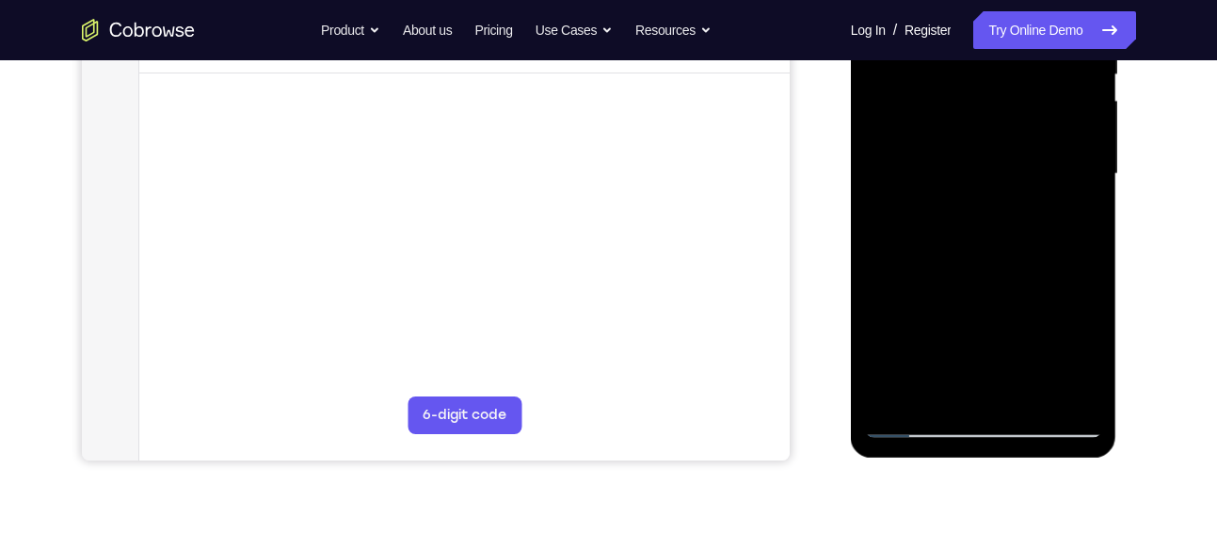
click at [991, 389] on div at bounding box center [983, 174] width 237 height 527
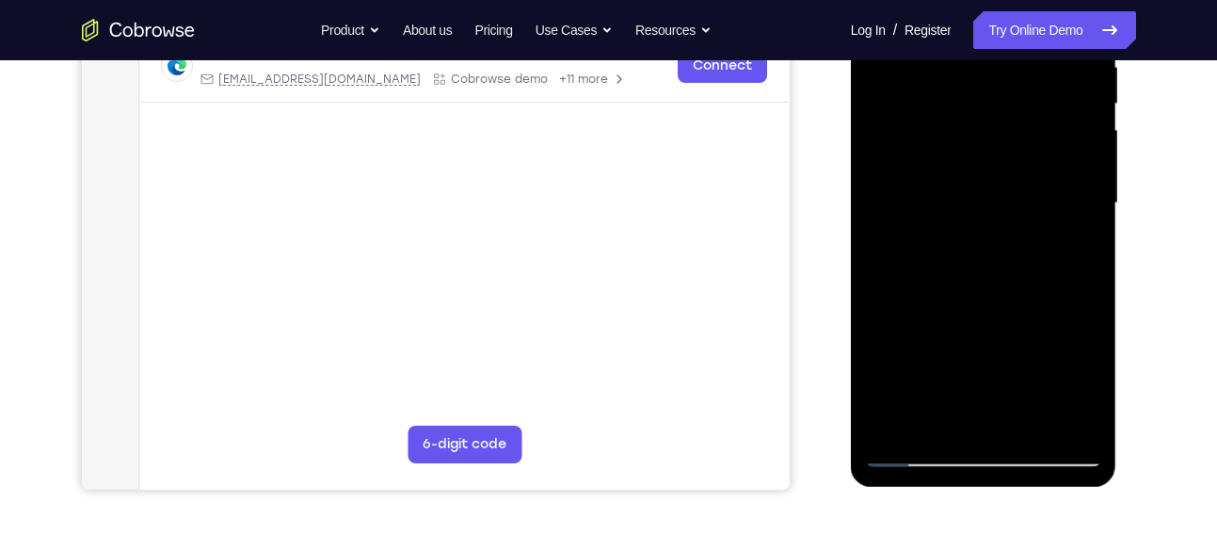
scroll to position [379, 0]
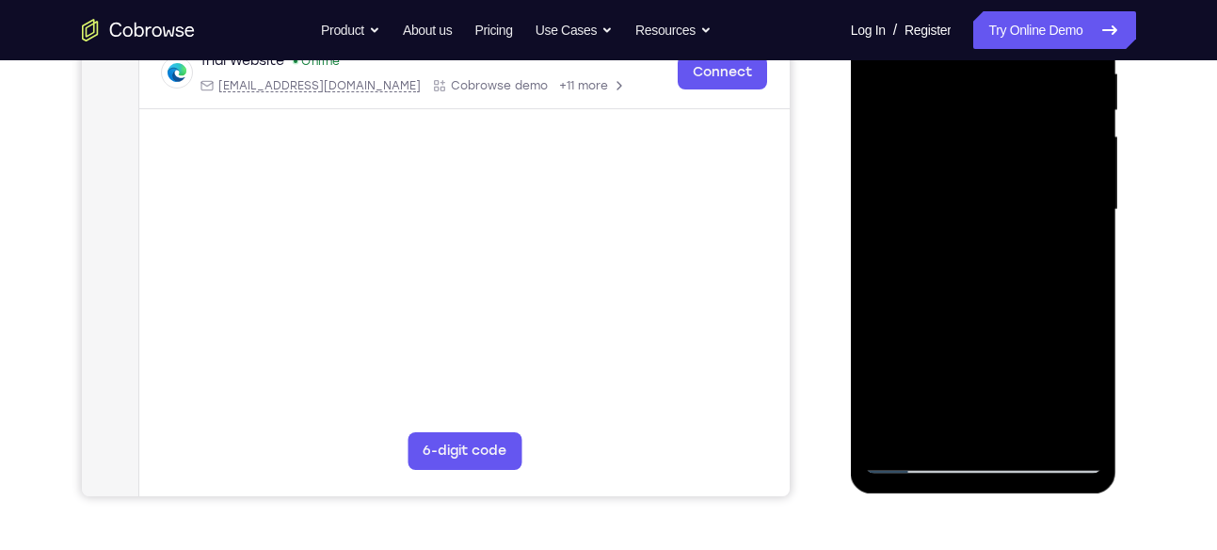
drag, startPoint x: 992, startPoint y: 362, endPoint x: 954, endPoint y: 28, distance: 335.4
click at [954, 28] on div at bounding box center [983, 209] width 237 height 527
click at [1040, 437] on div at bounding box center [983, 209] width 237 height 527
click at [975, 189] on div at bounding box center [983, 209] width 237 height 527
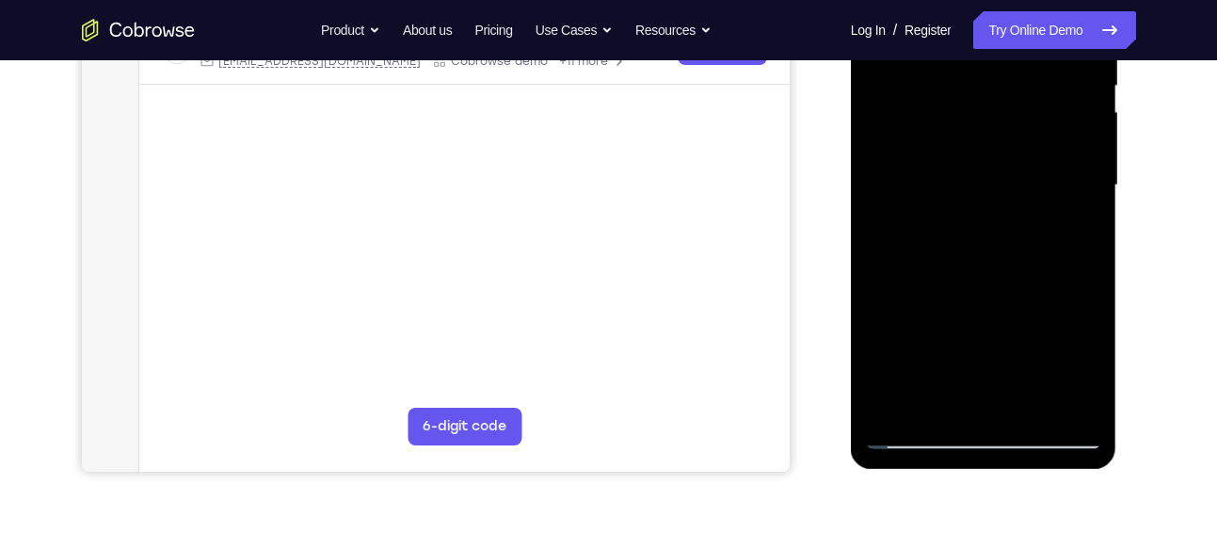
scroll to position [403, 0]
click at [923, 435] on div at bounding box center [983, 186] width 237 height 527
drag, startPoint x: 999, startPoint y: 250, endPoint x: 987, endPoint y: 28, distance: 222.6
click at [987, 28] on div at bounding box center [983, 186] width 237 height 527
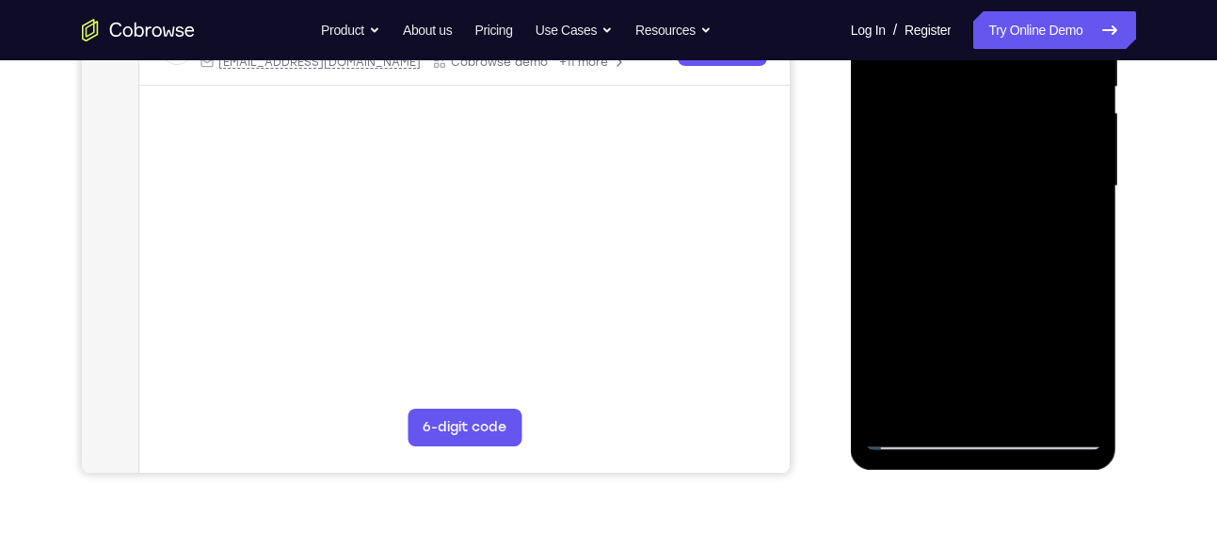
drag, startPoint x: 1009, startPoint y: 314, endPoint x: 1018, endPoint y: 28, distance: 285.4
click at [1018, 28] on div at bounding box center [983, 186] width 237 height 527
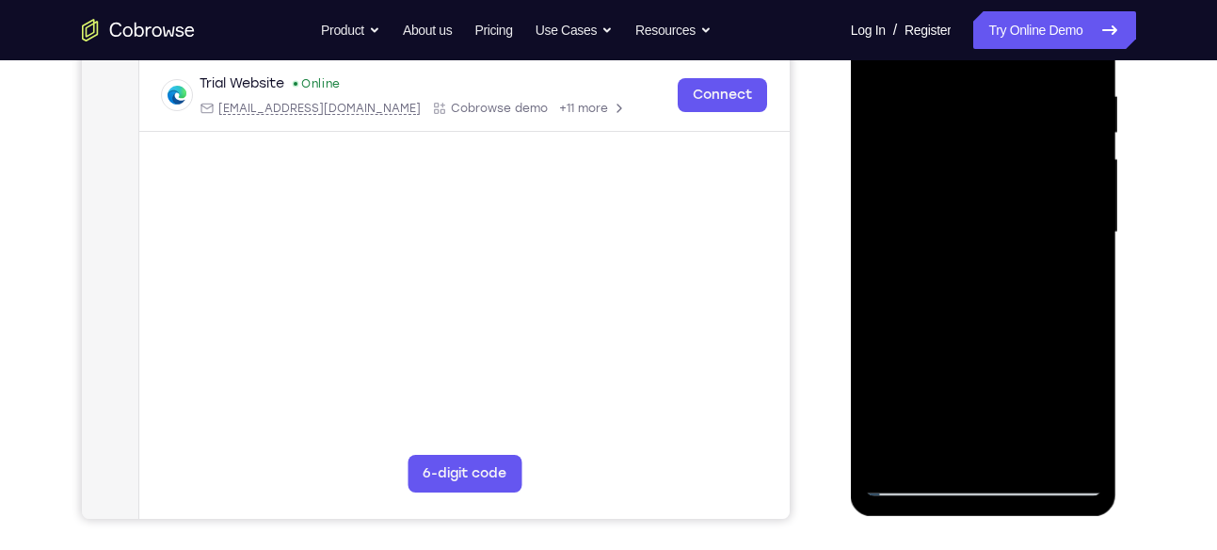
scroll to position [356, 0]
click at [1085, 352] on div at bounding box center [983, 233] width 237 height 527
click at [939, 129] on div at bounding box center [983, 233] width 237 height 527
click at [994, 431] on div at bounding box center [983, 233] width 237 height 527
click at [1008, 240] on div at bounding box center [983, 233] width 237 height 527
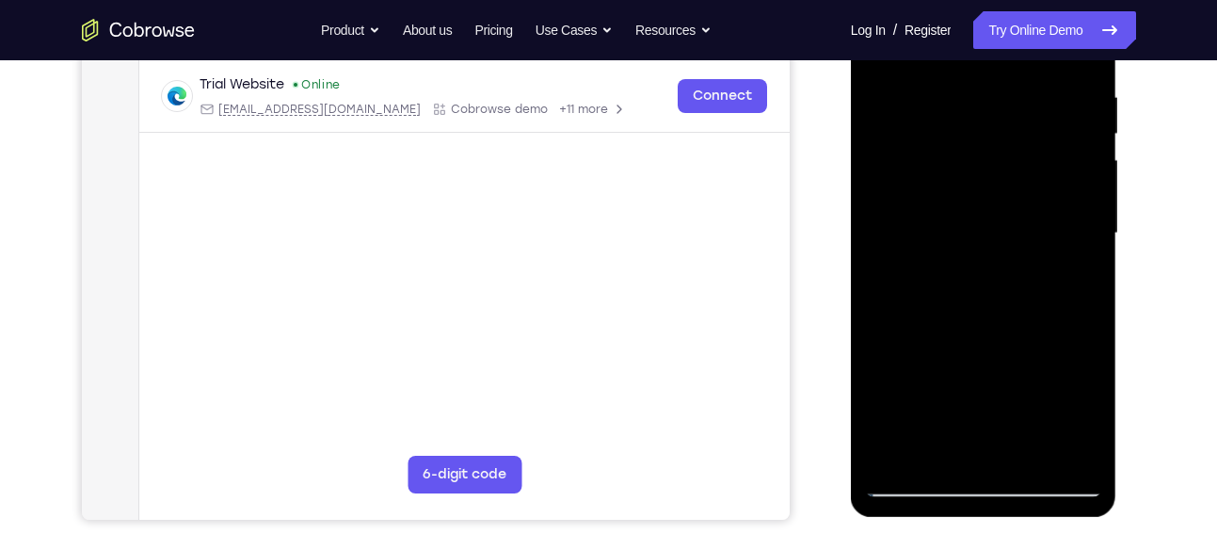
click at [1008, 253] on div at bounding box center [983, 233] width 237 height 527
click at [1035, 460] on div at bounding box center [983, 233] width 237 height 527
click at [1031, 453] on div at bounding box center [983, 233] width 237 height 527
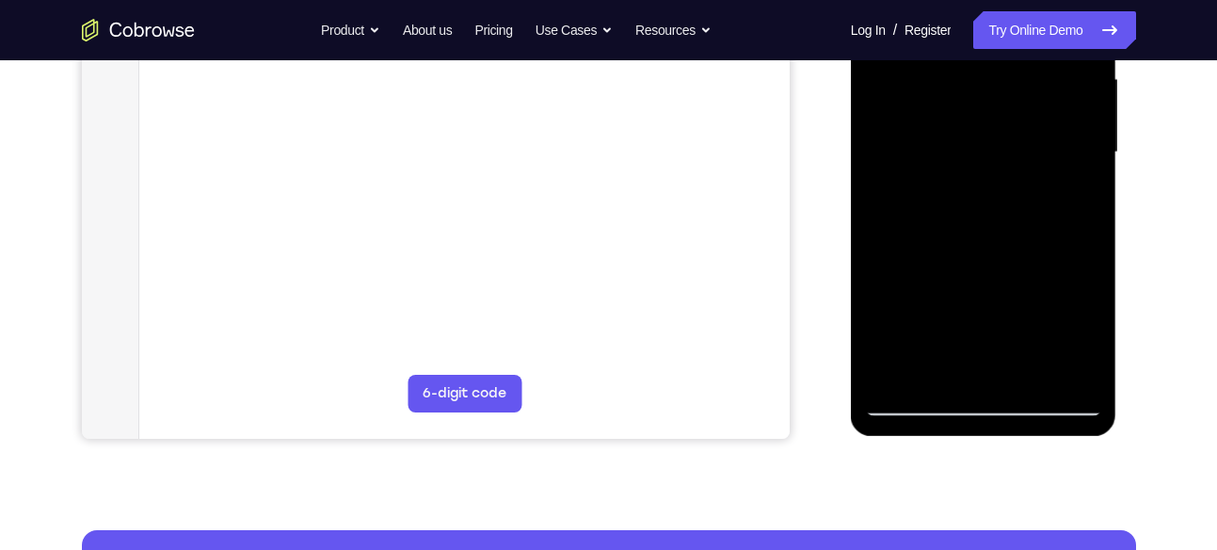
scroll to position [443, 0]
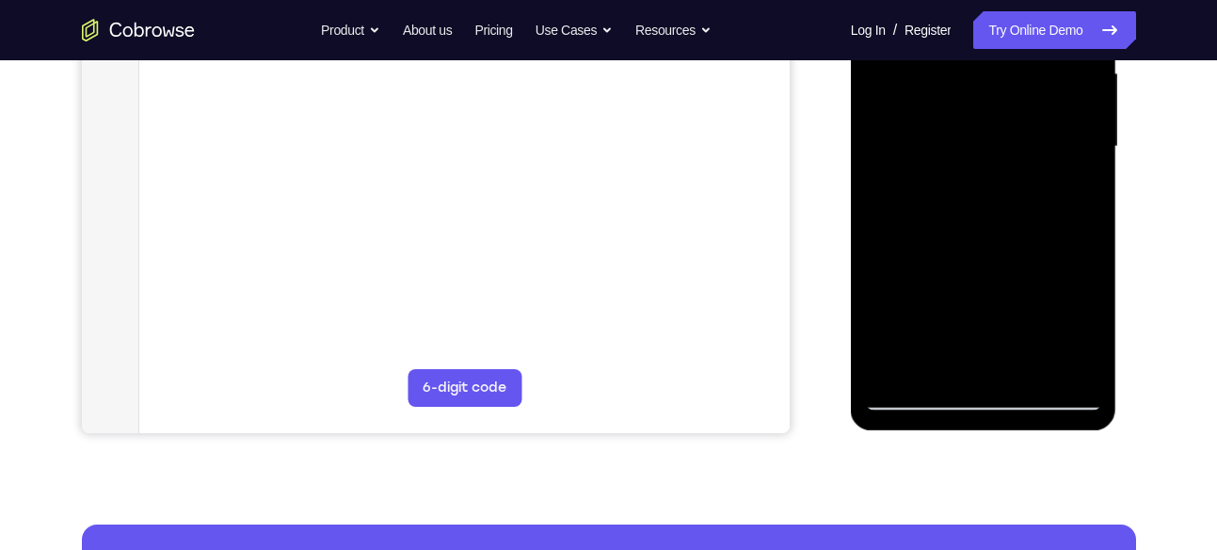
click at [908, 392] on div at bounding box center [983, 146] width 237 height 527
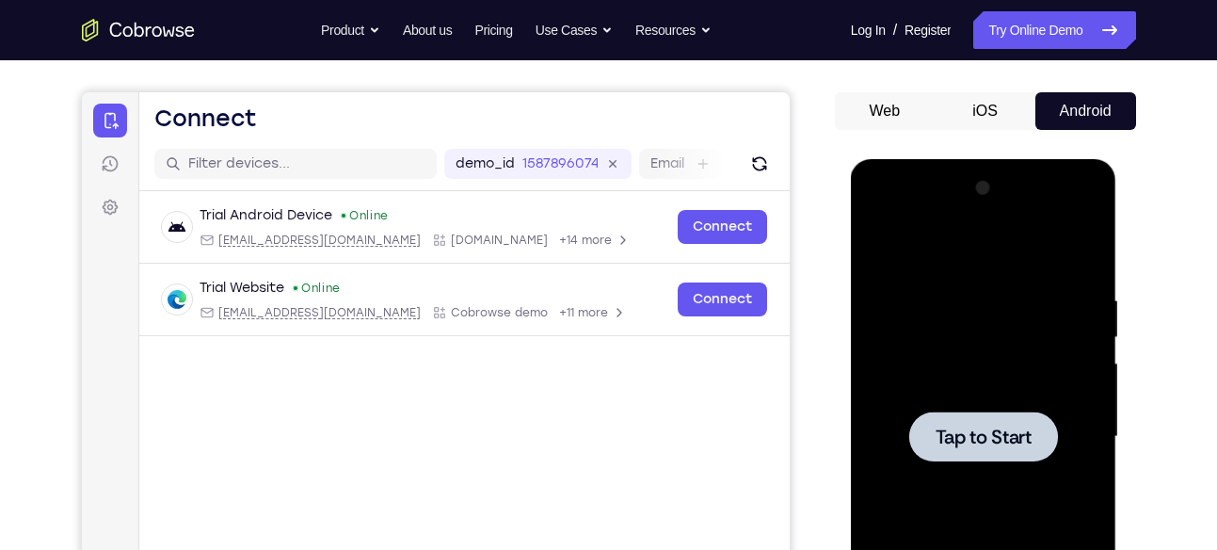
scroll to position [98, 0]
